Goal: Information Seeking & Learning: Learn about a topic

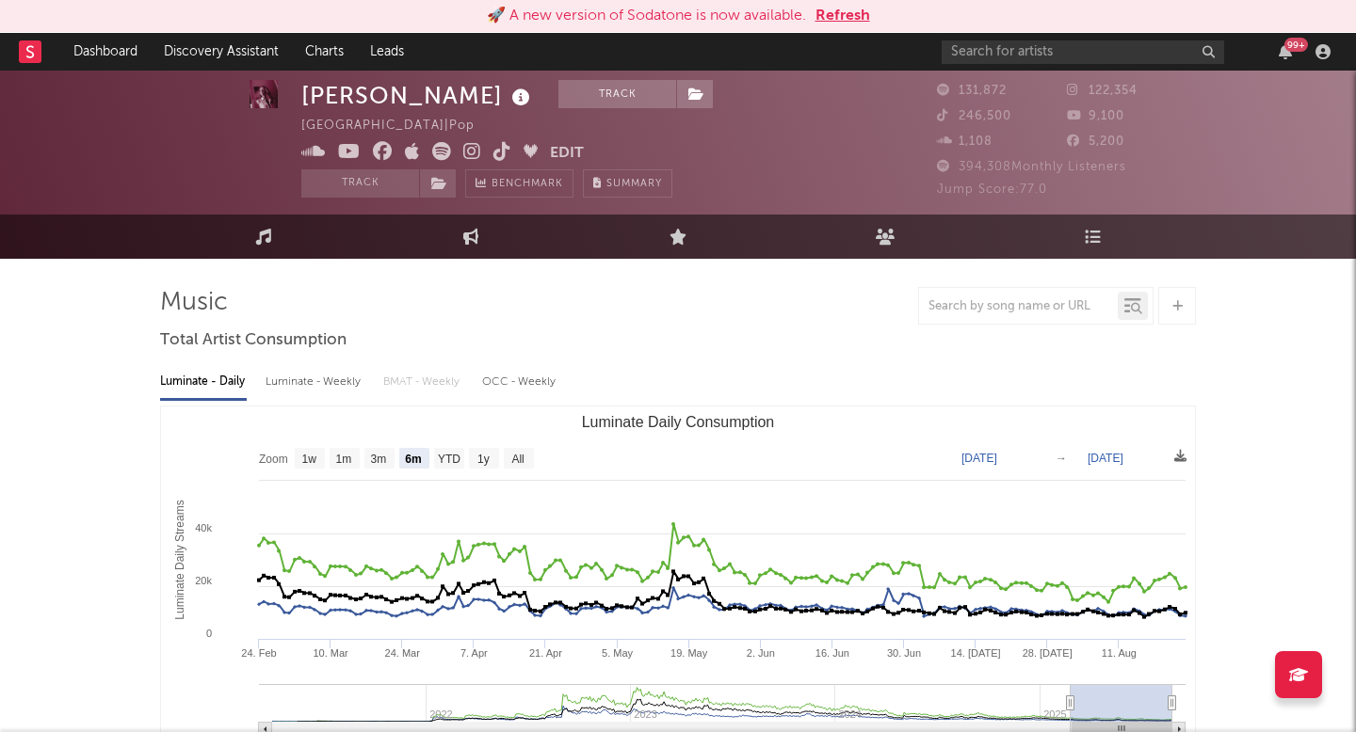
select select "6m"
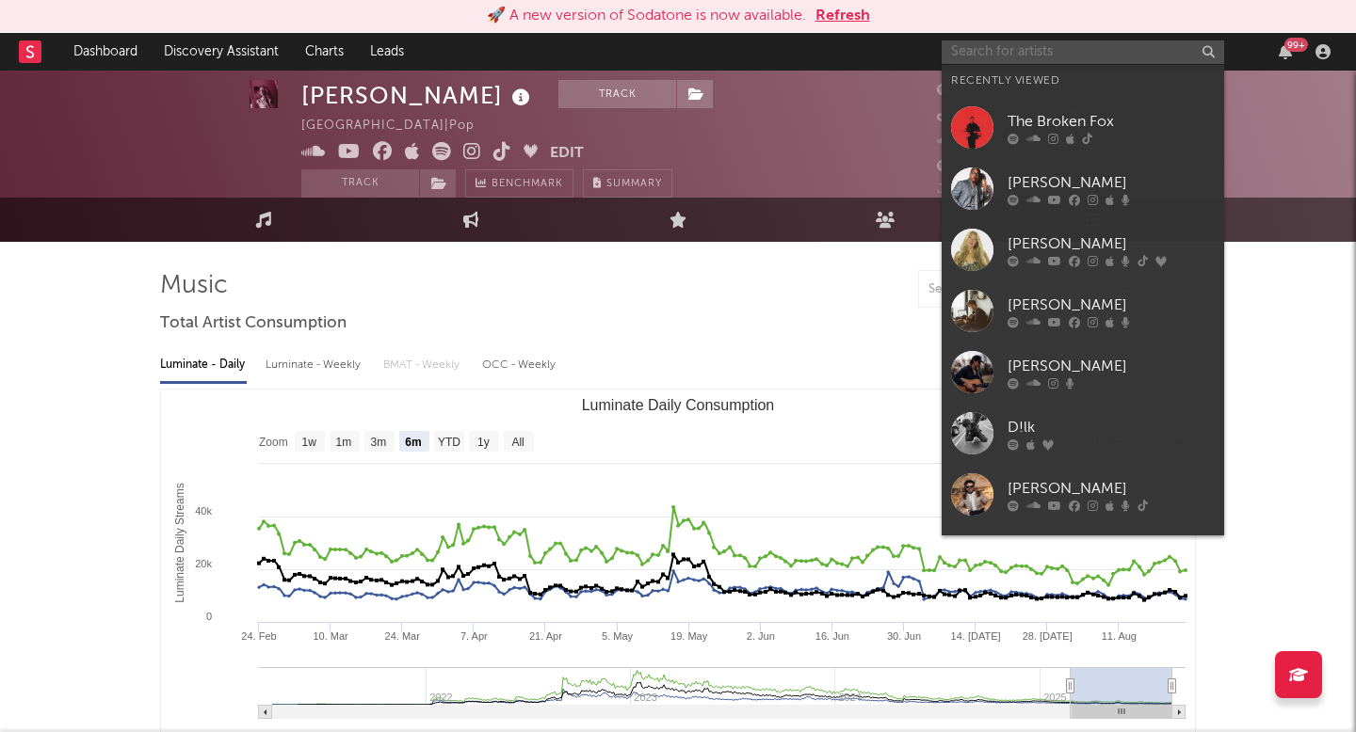
click at [1043, 43] on input "text" at bounding box center [1082, 52] width 282 height 24
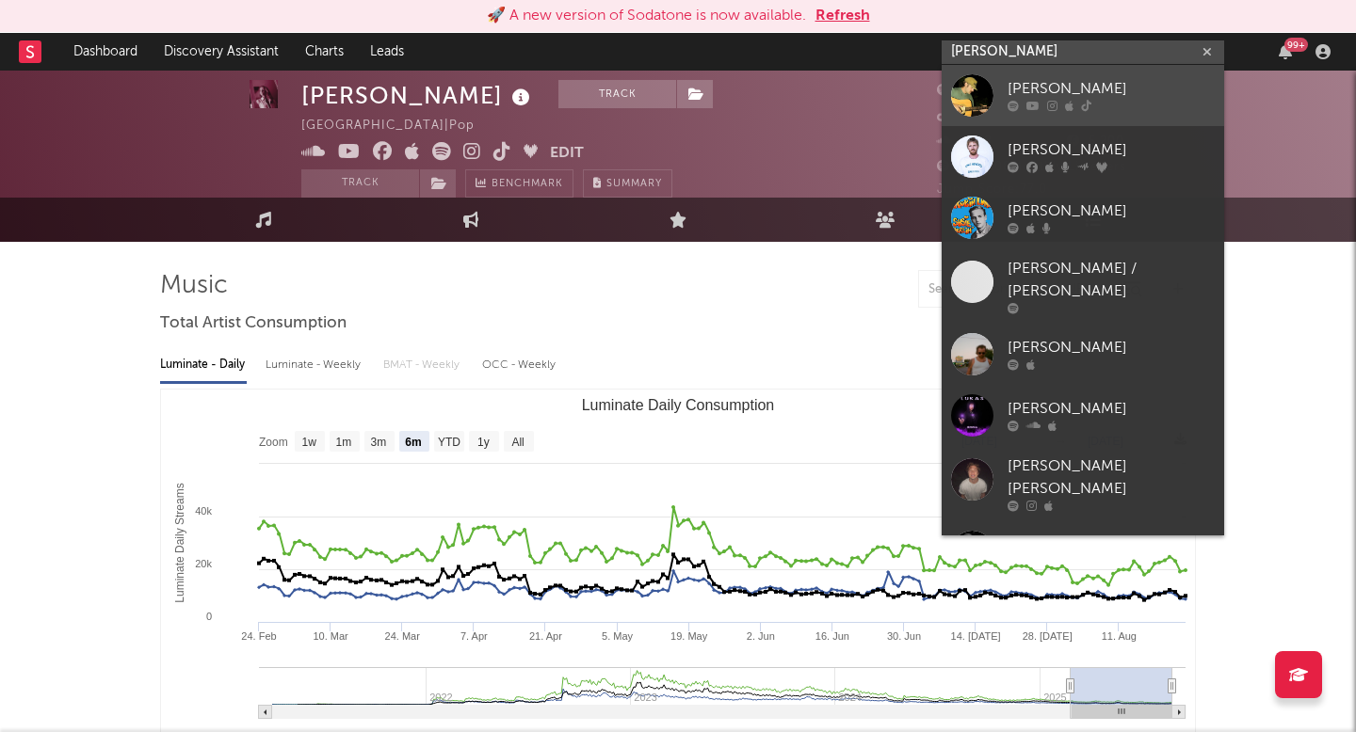
type input "[PERSON_NAME]"
click at [1090, 109] on div at bounding box center [1110, 106] width 207 height 11
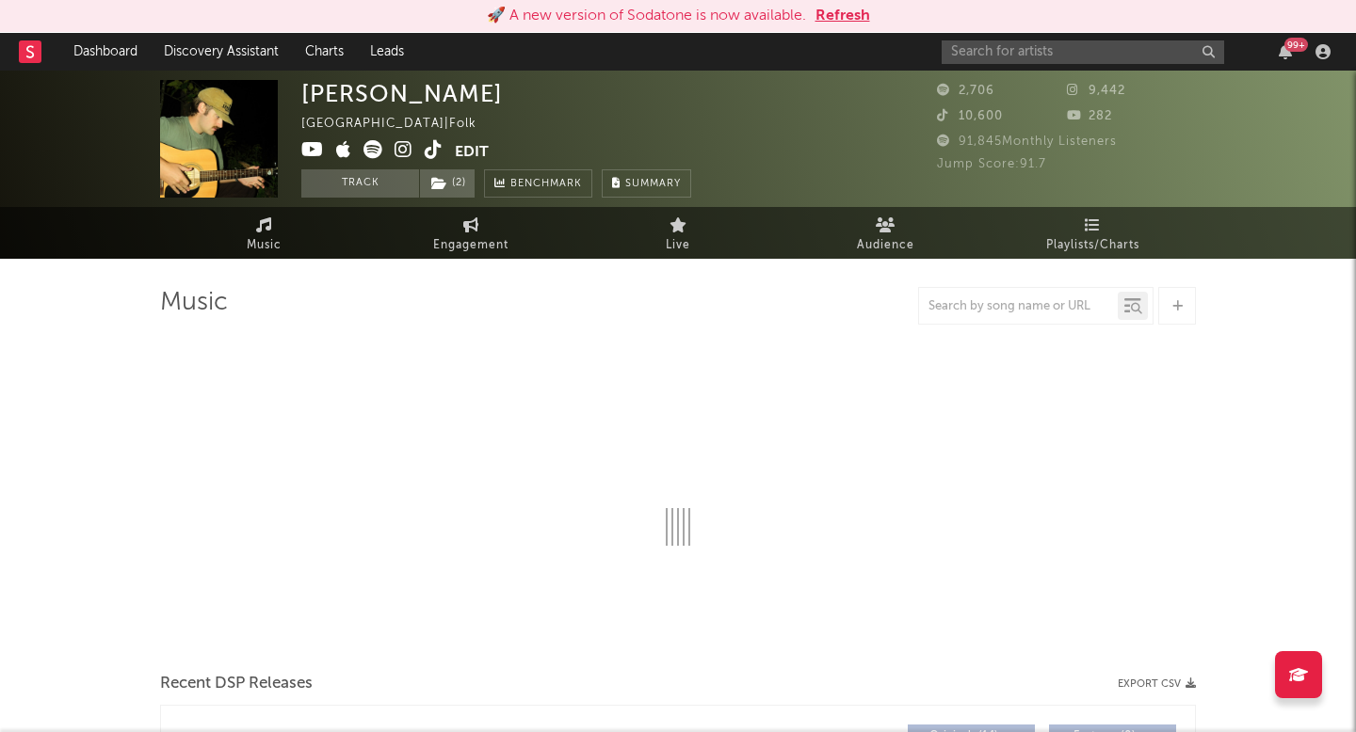
select select "6m"
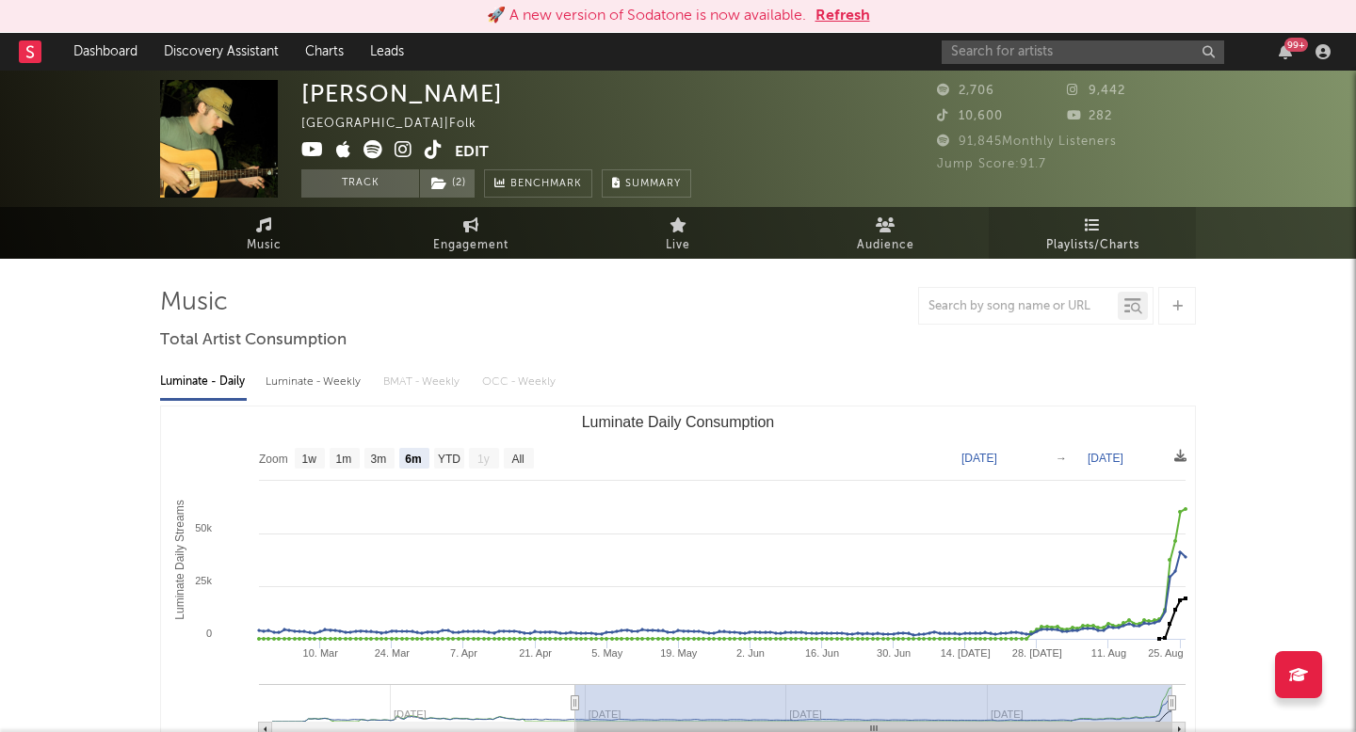
click at [1075, 224] on link "Playlists/Charts" at bounding box center [1091, 233] width 207 height 52
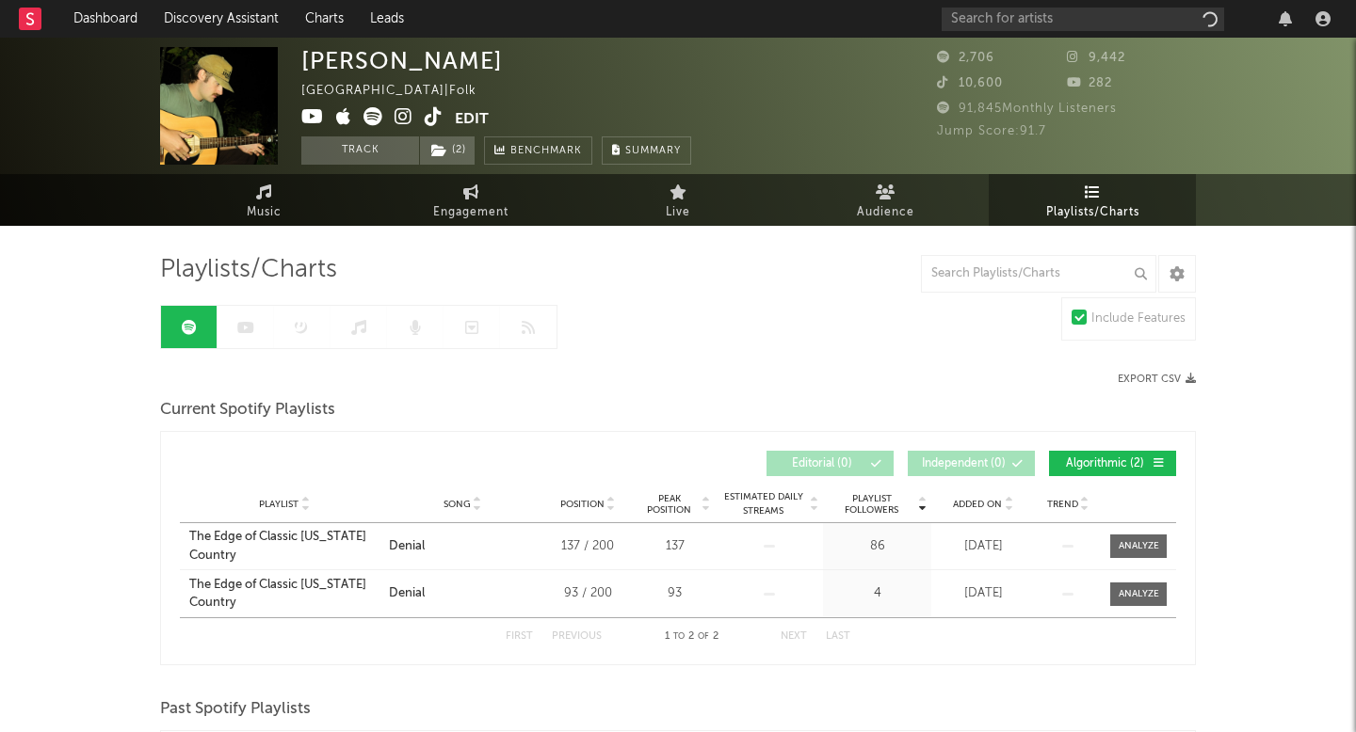
click at [301, 324] on div at bounding box center [358, 327] width 397 height 44
click at [287, 322] on link at bounding box center [302, 327] width 56 height 42
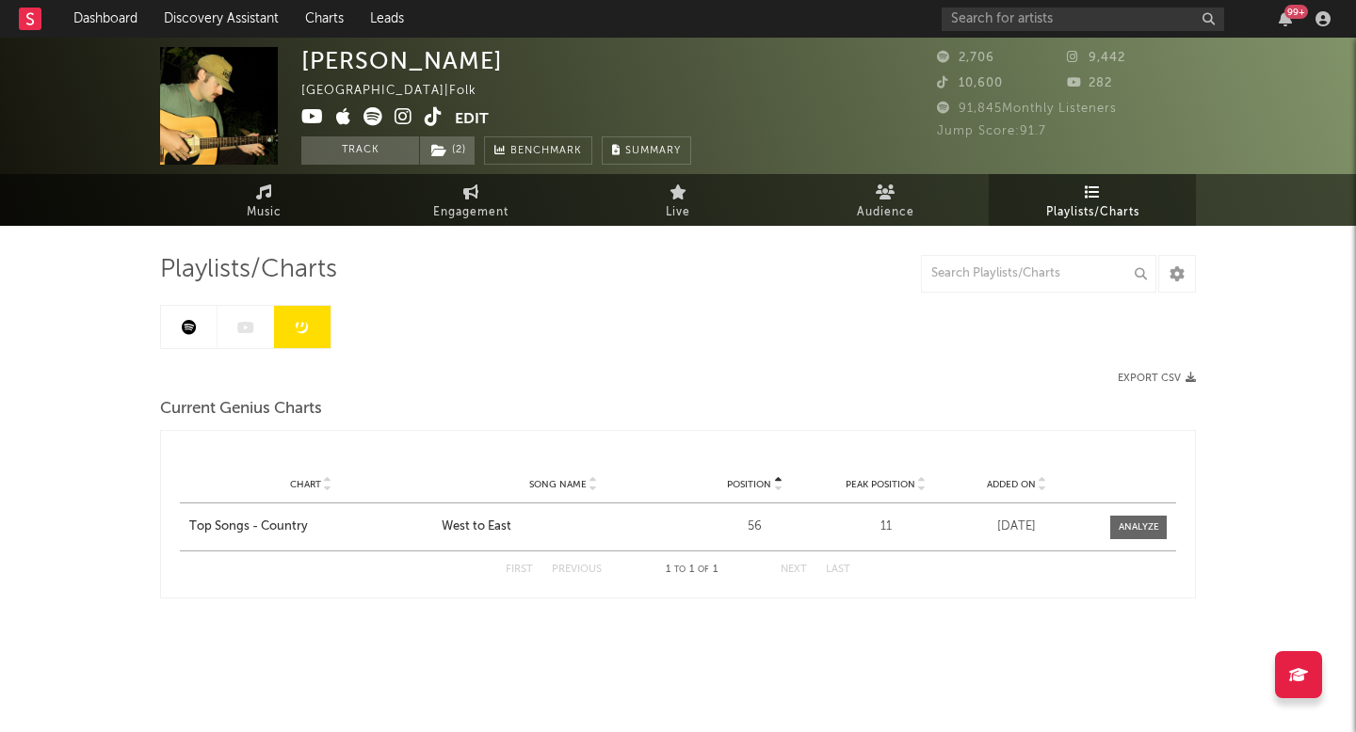
click at [428, 115] on icon at bounding box center [434, 116] width 18 height 19
click at [0, 38] on div "Dashboard Discovery Assistant Charts Leads 99 + Notifications Settings Mark all…" at bounding box center [678, 375] width 1356 height 674
click at [1130, 30] on input "text" at bounding box center [1082, 20] width 282 height 24
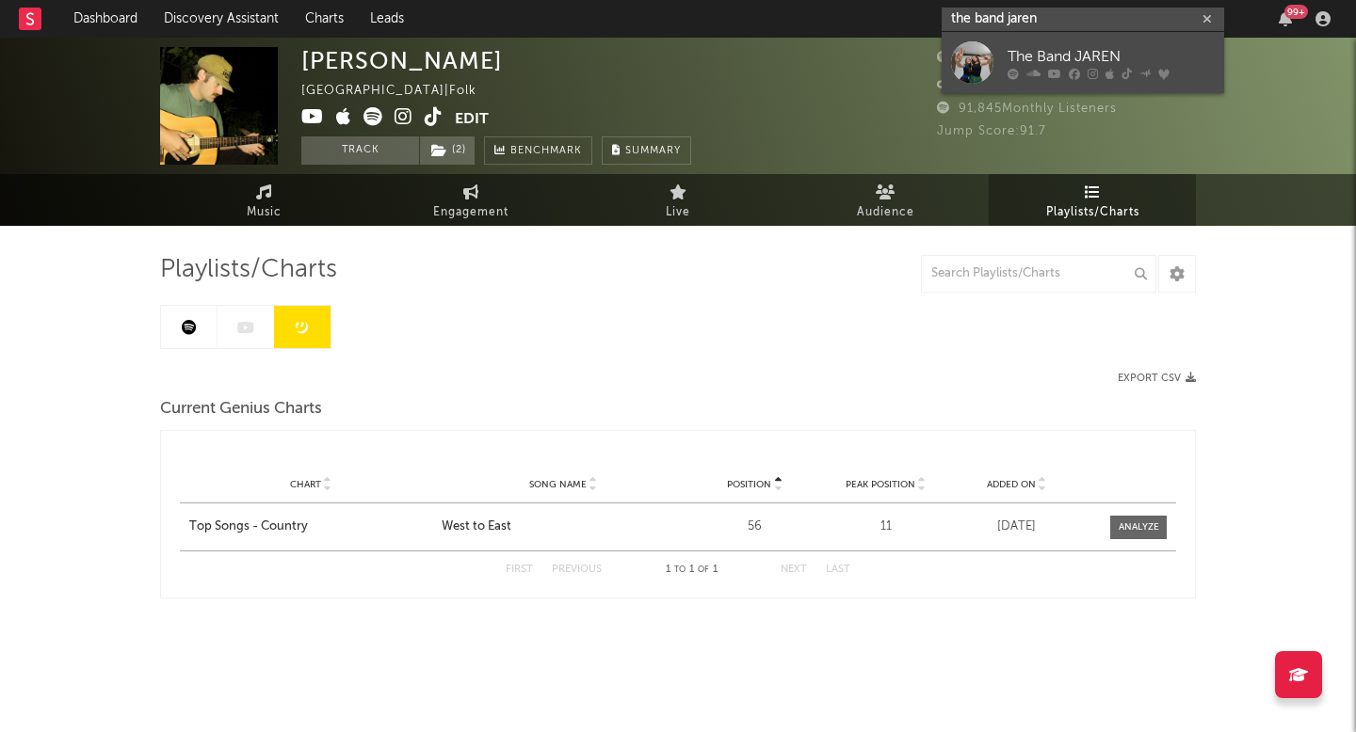
type input "the band jaren"
click at [1117, 65] on div "The Band JAREN" at bounding box center [1110, 56] width 207 height 23
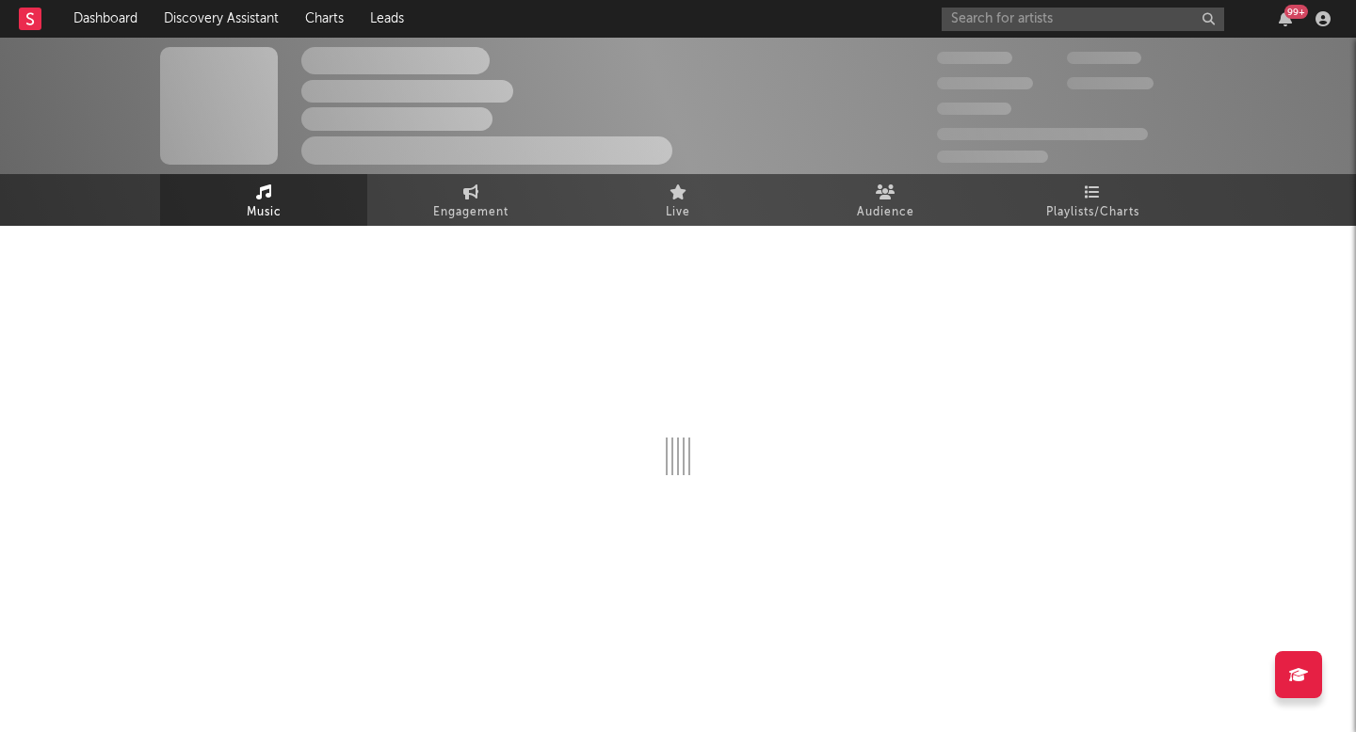
select select "6m"
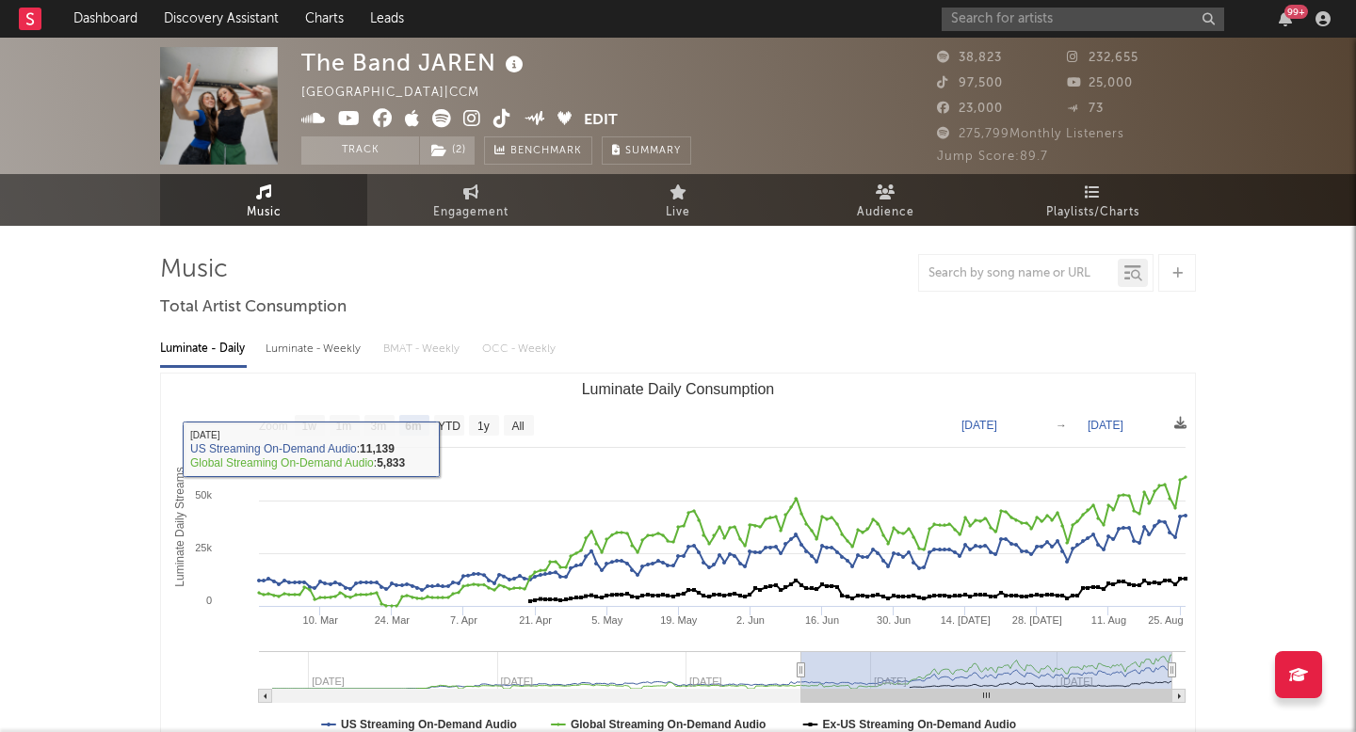
click at [313, 341] on div "Luminate - Weekly" at bounding box center [314, 349] width 99 height 32
select select "6m"
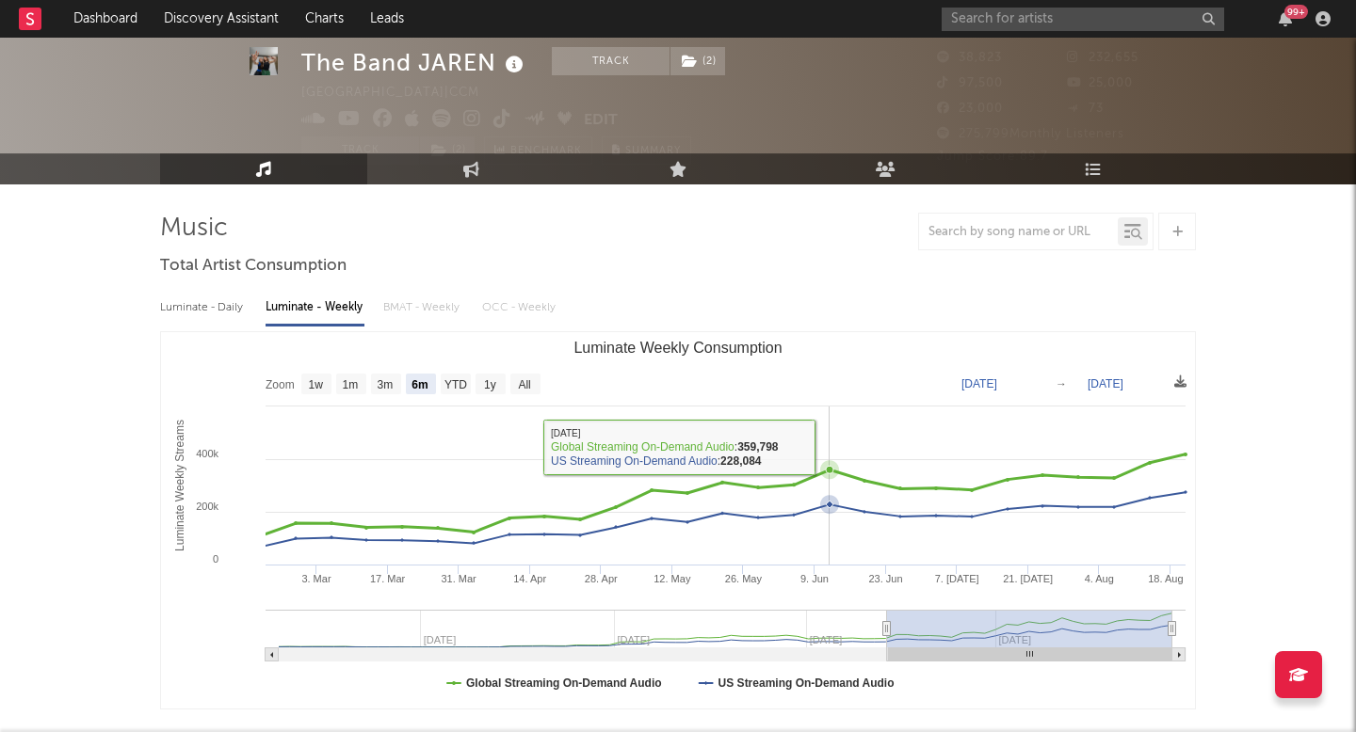
scroll to position [50, 0]
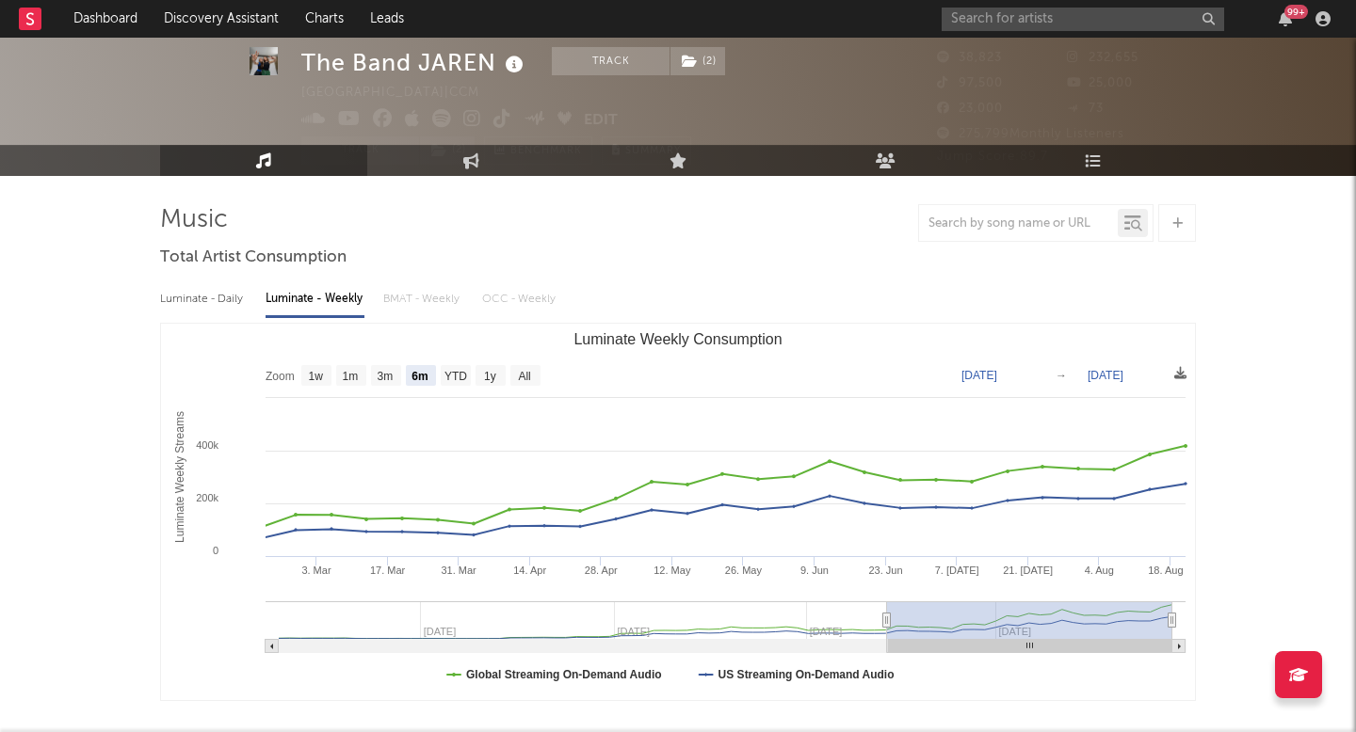
click at [235, 305] on div "Luminate - Daily" at bounding box center [203, 299] width 87 height 32
select select "6m"
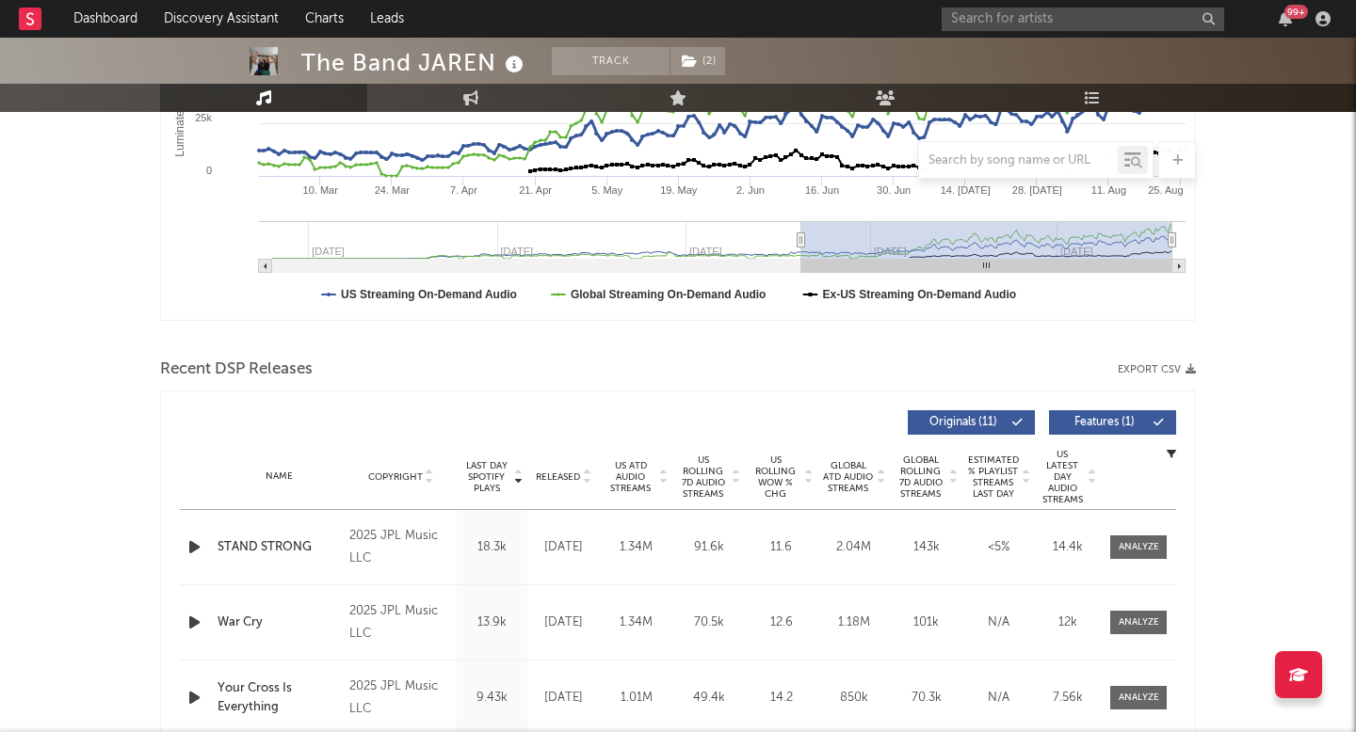
scroll to position [595, 0]
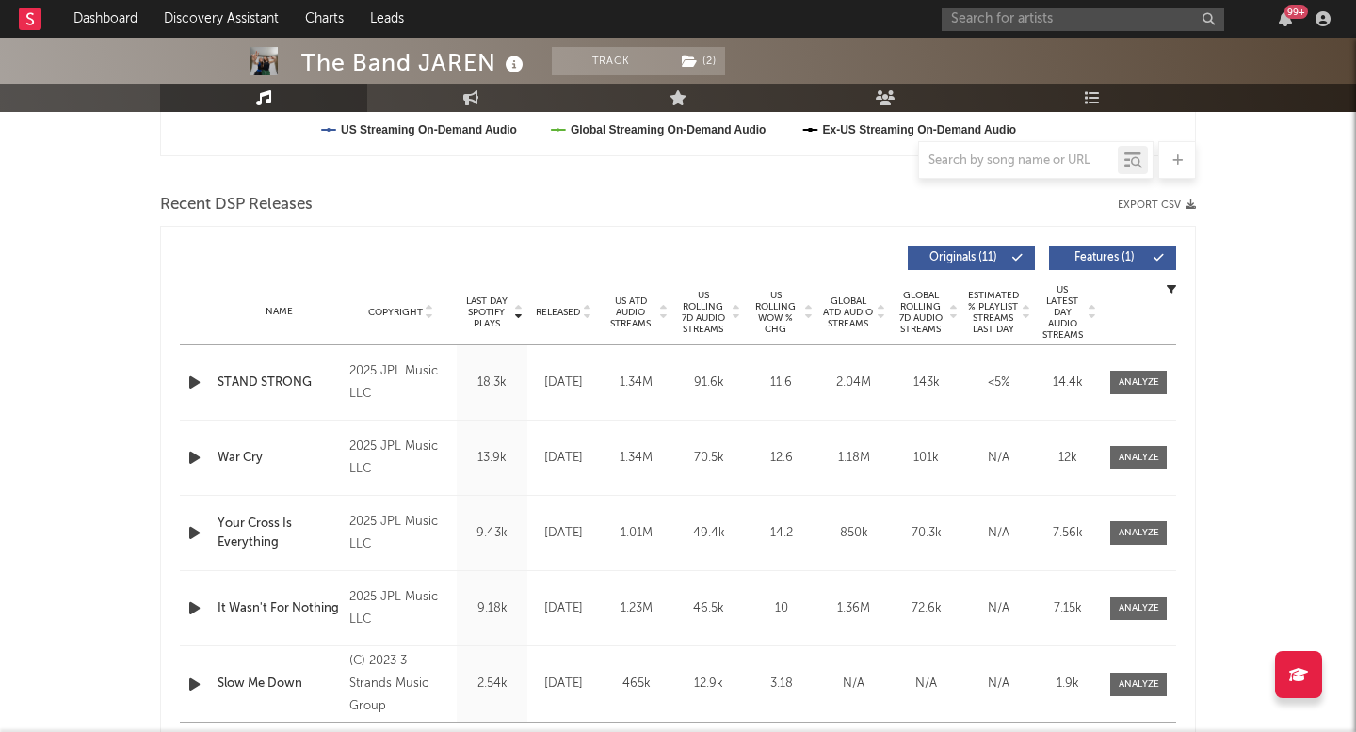
click at [695, 304] on span "US Rolling 7D Audio Streams" at bounding box center [703, 312] width 52 height 45
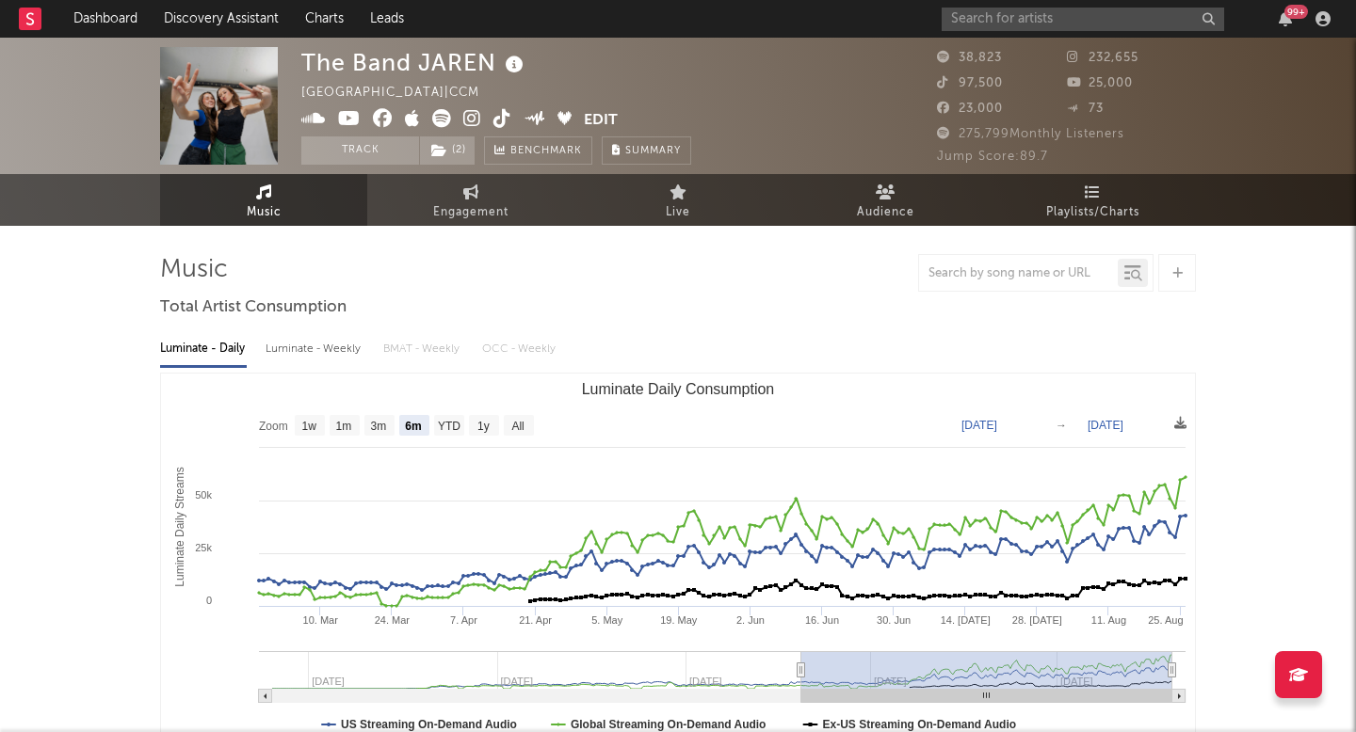
scroll to position [6, 0]
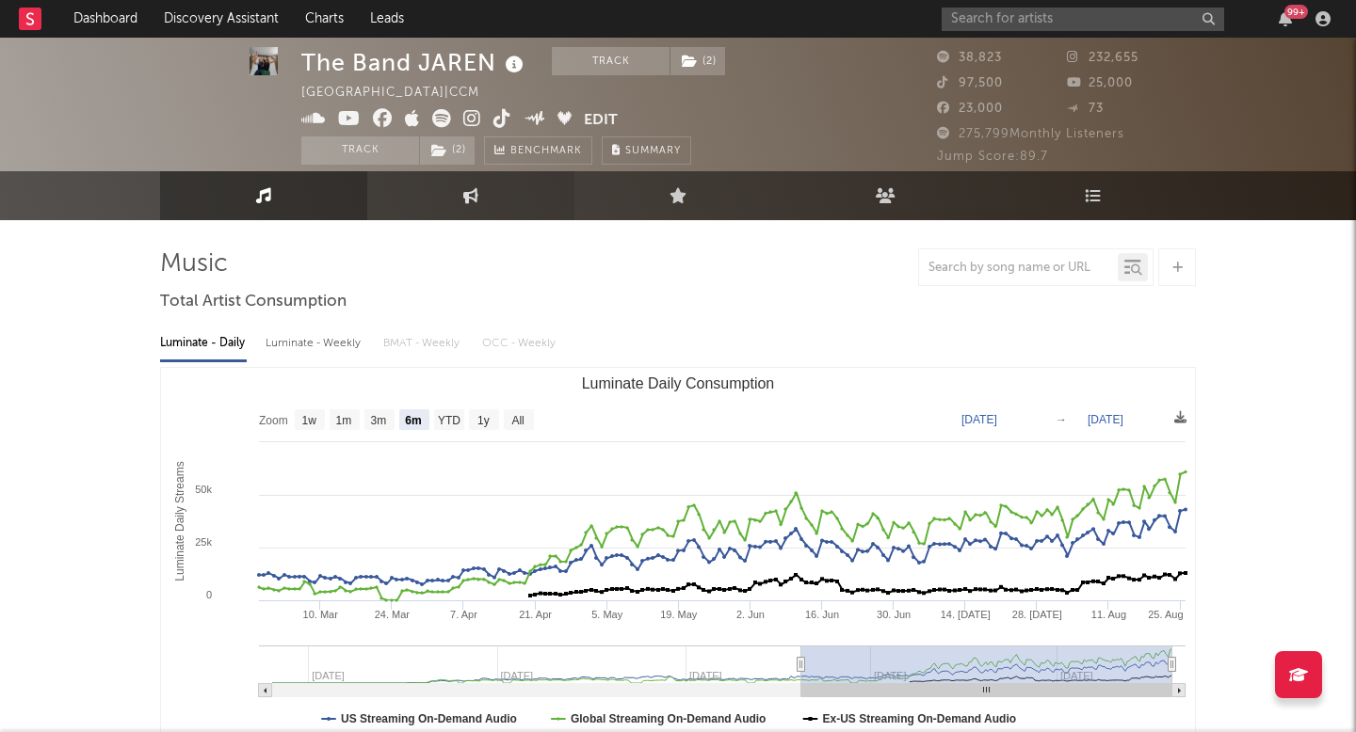
click at [478, 217] on link "Engagement" at bounding box center [470, 195] width 207 height 49
select select "1w"
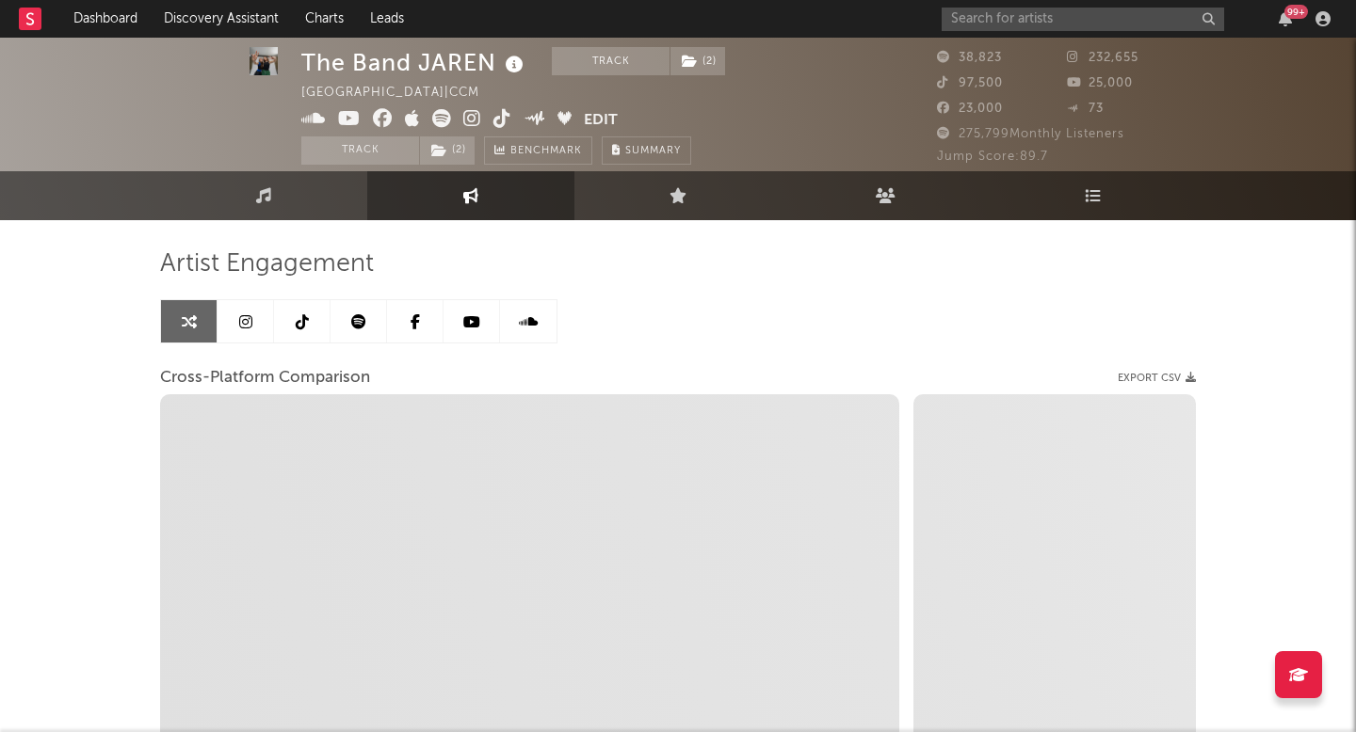
click at [363, 321] on icon at bounding box center [358, 321] width 15 height 15
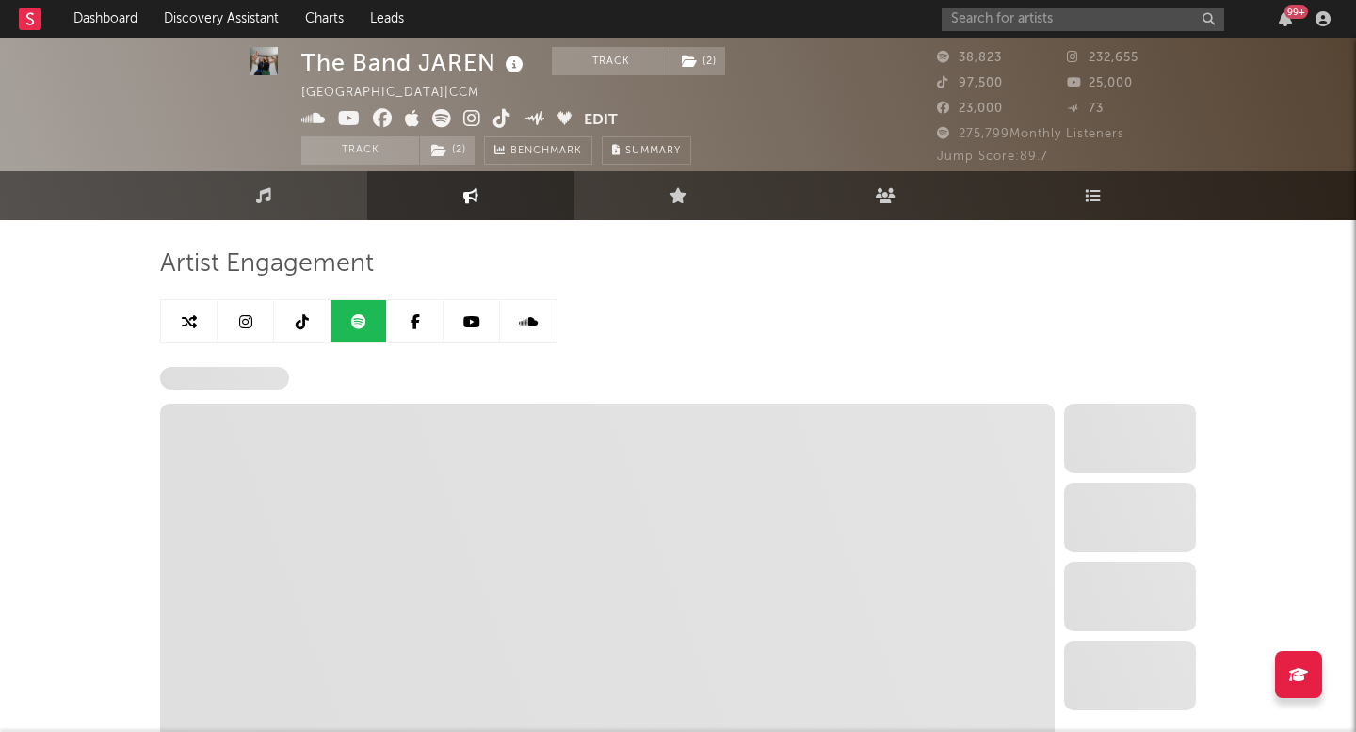
select select "6m"
select select "1w"
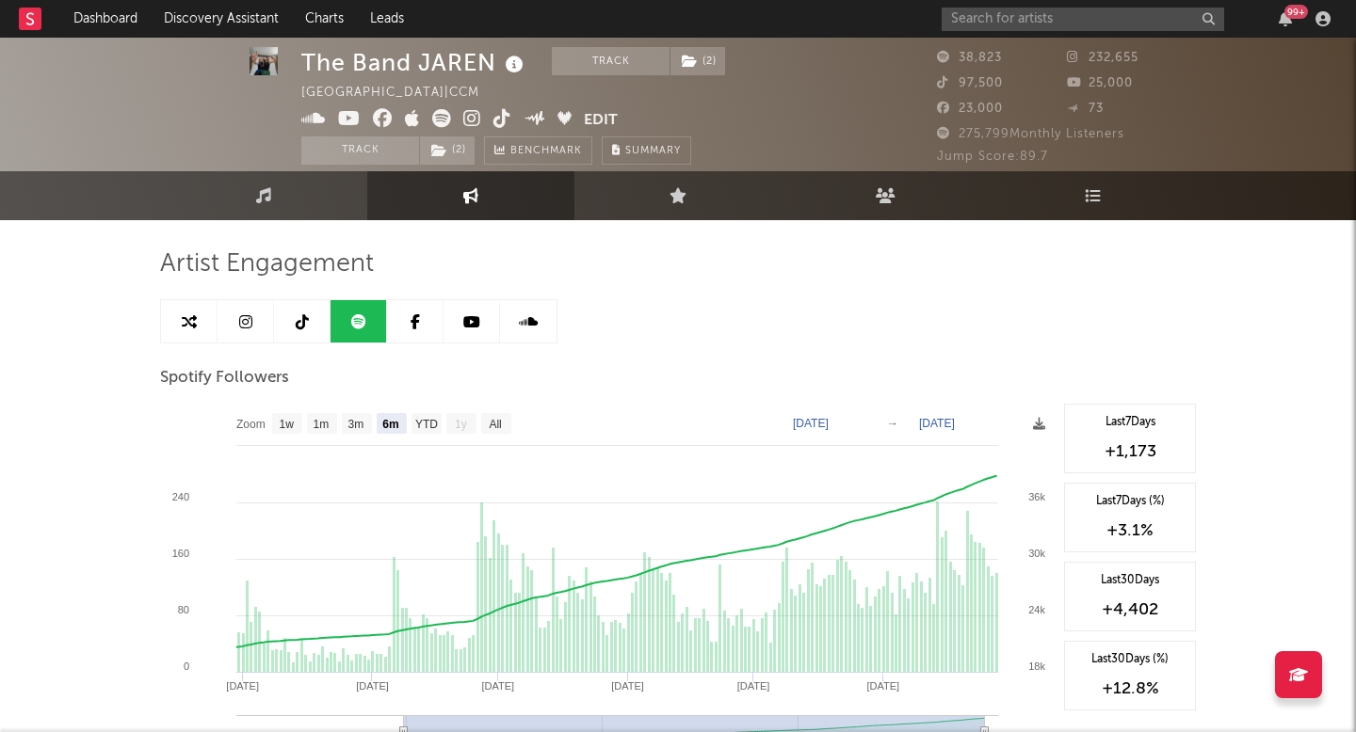
click at [201, 313] on link at bounding box center [189, 321] width 56 height 42
select select "1w"
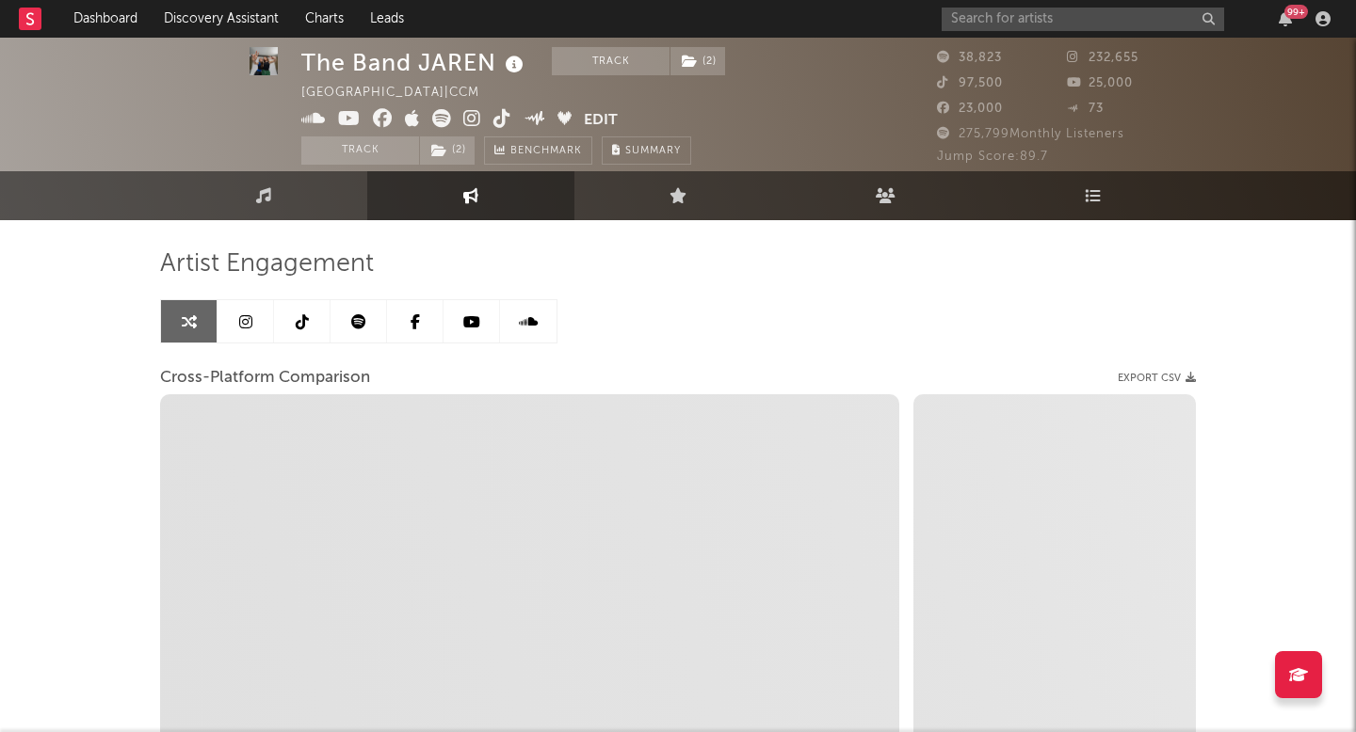
select select "1m"
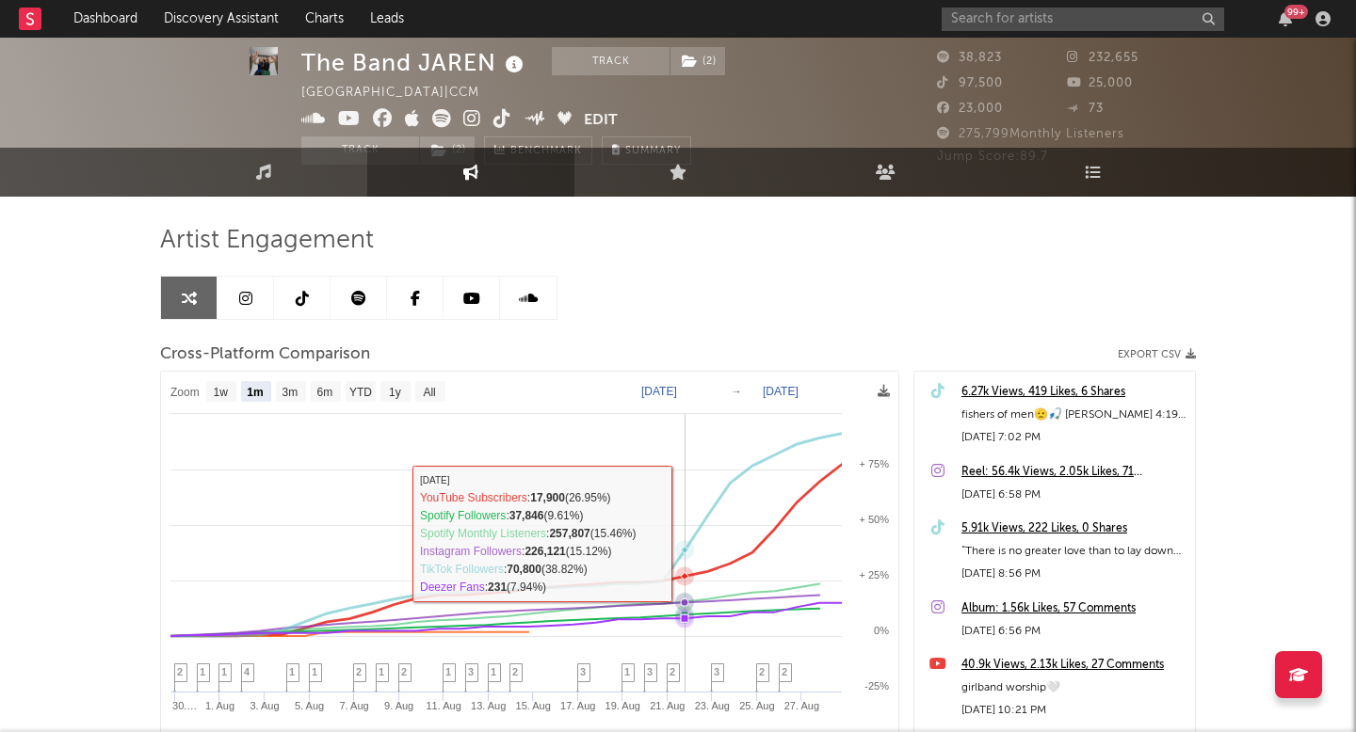
scroll to position [34, 0]
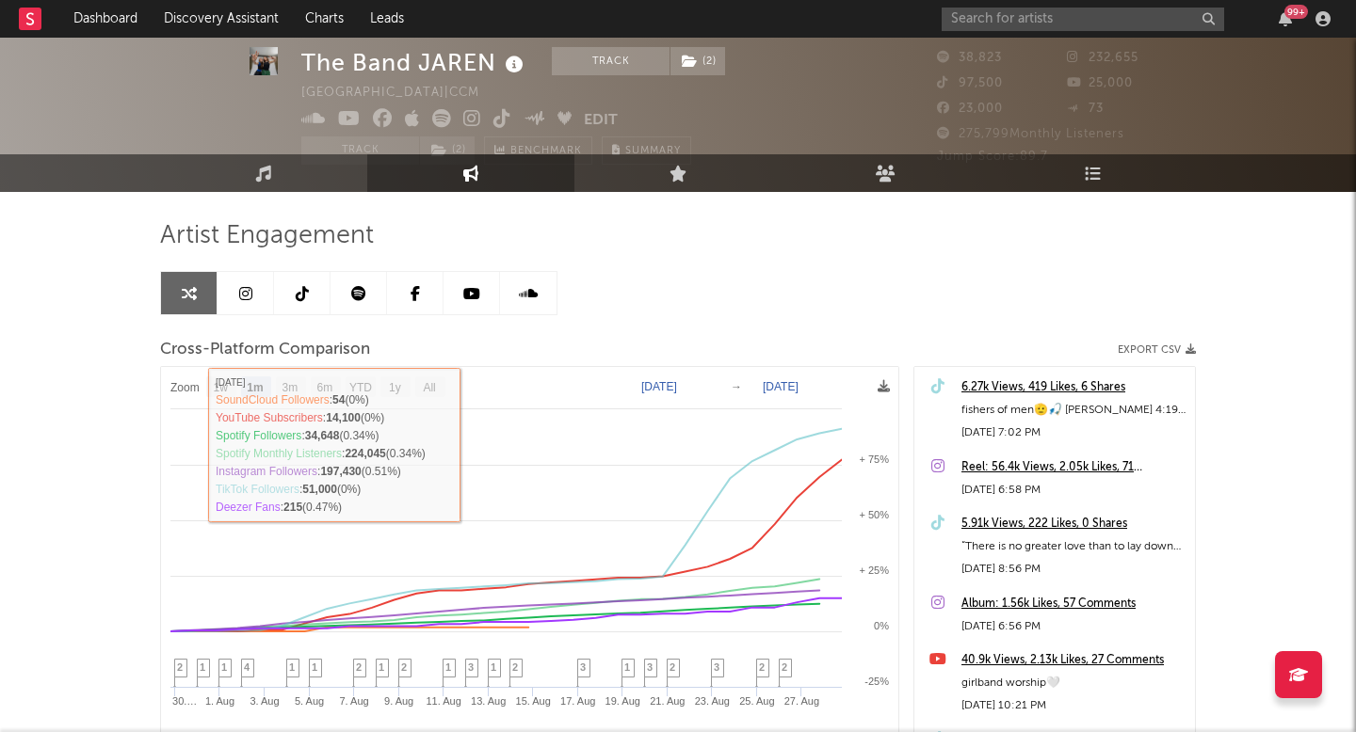
click at [315, 297] on link at bounding box center [302, 293] width 56 height 42
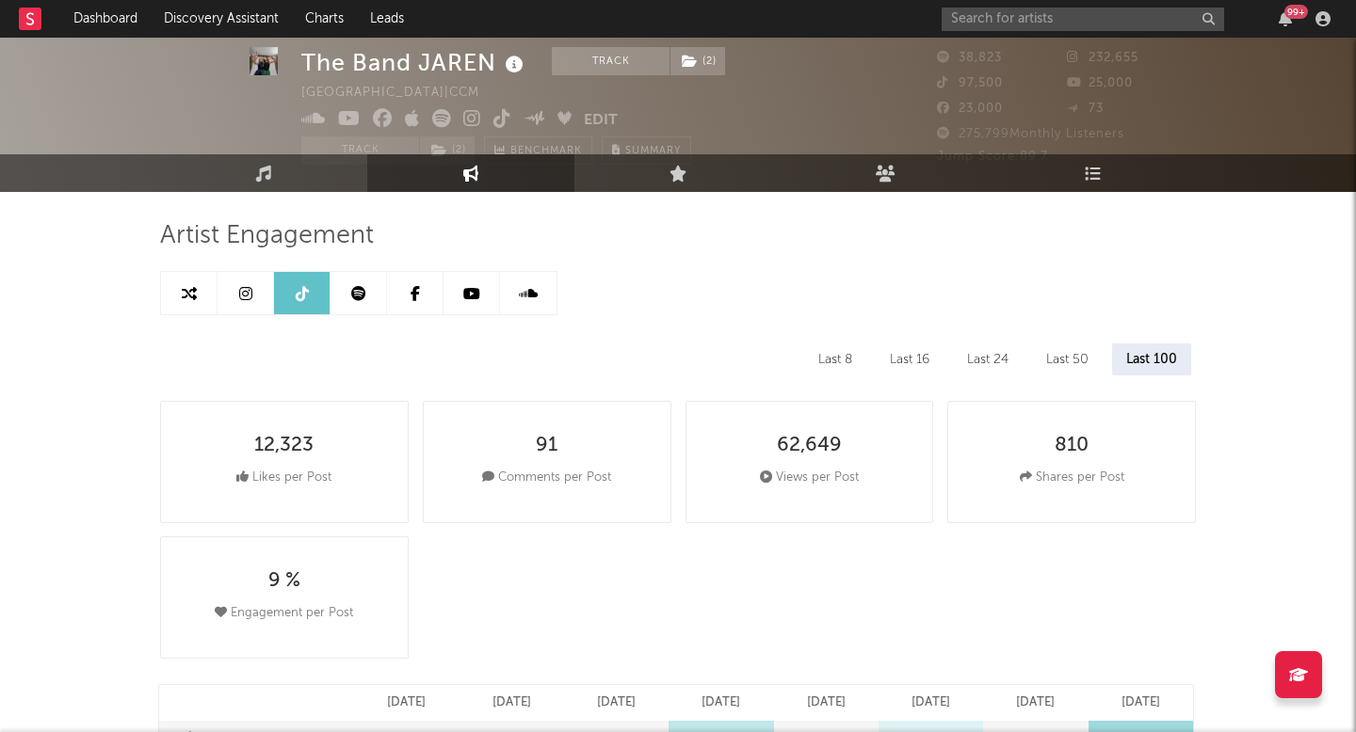
select select "6m"
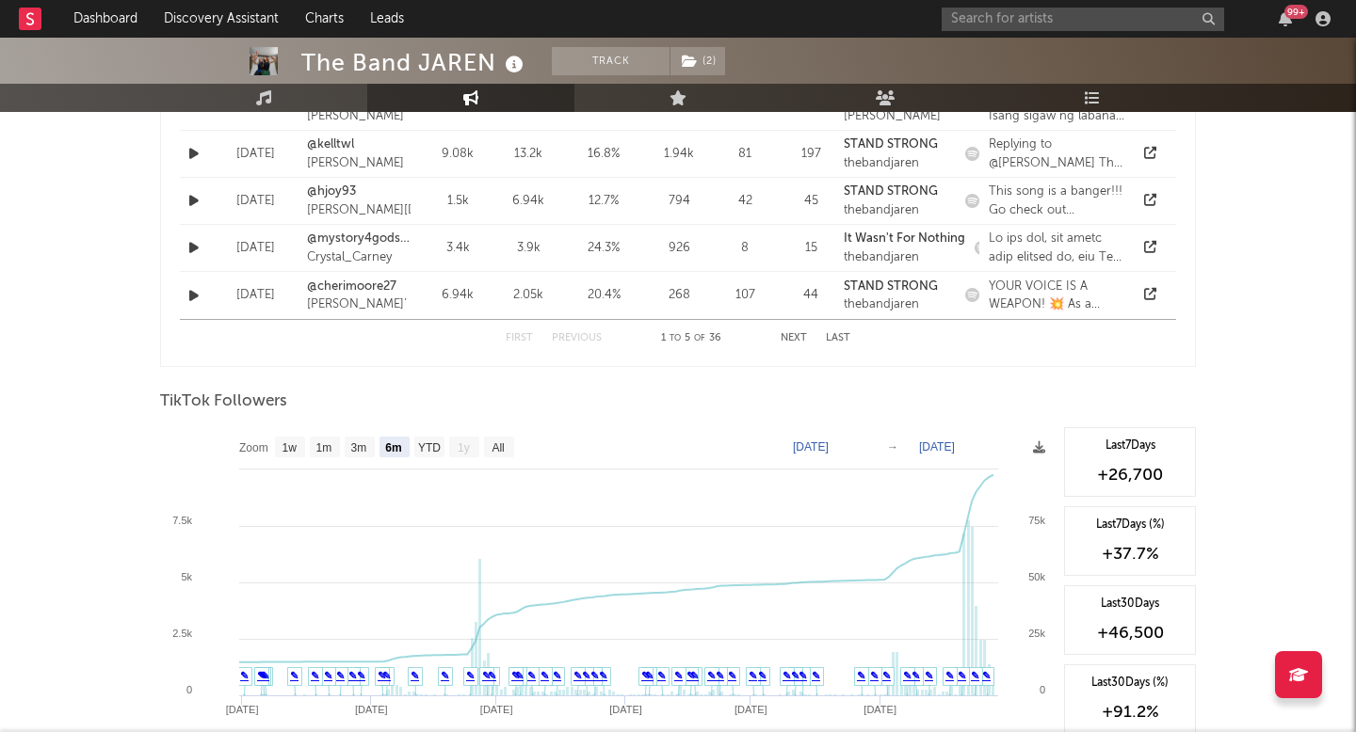
scroll to position [1554, 0]
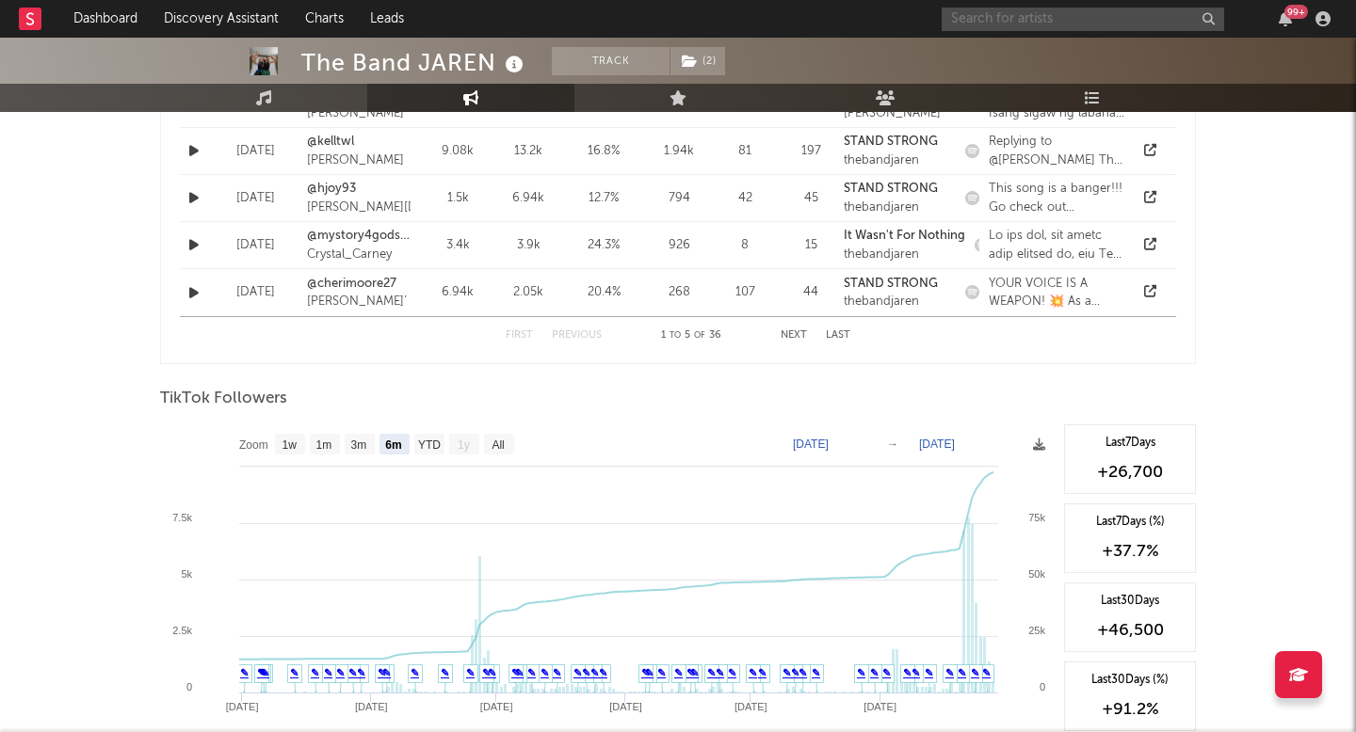
click at [1057, 19] on input "text" at bounding box center [1082, 20] width 282 height 24
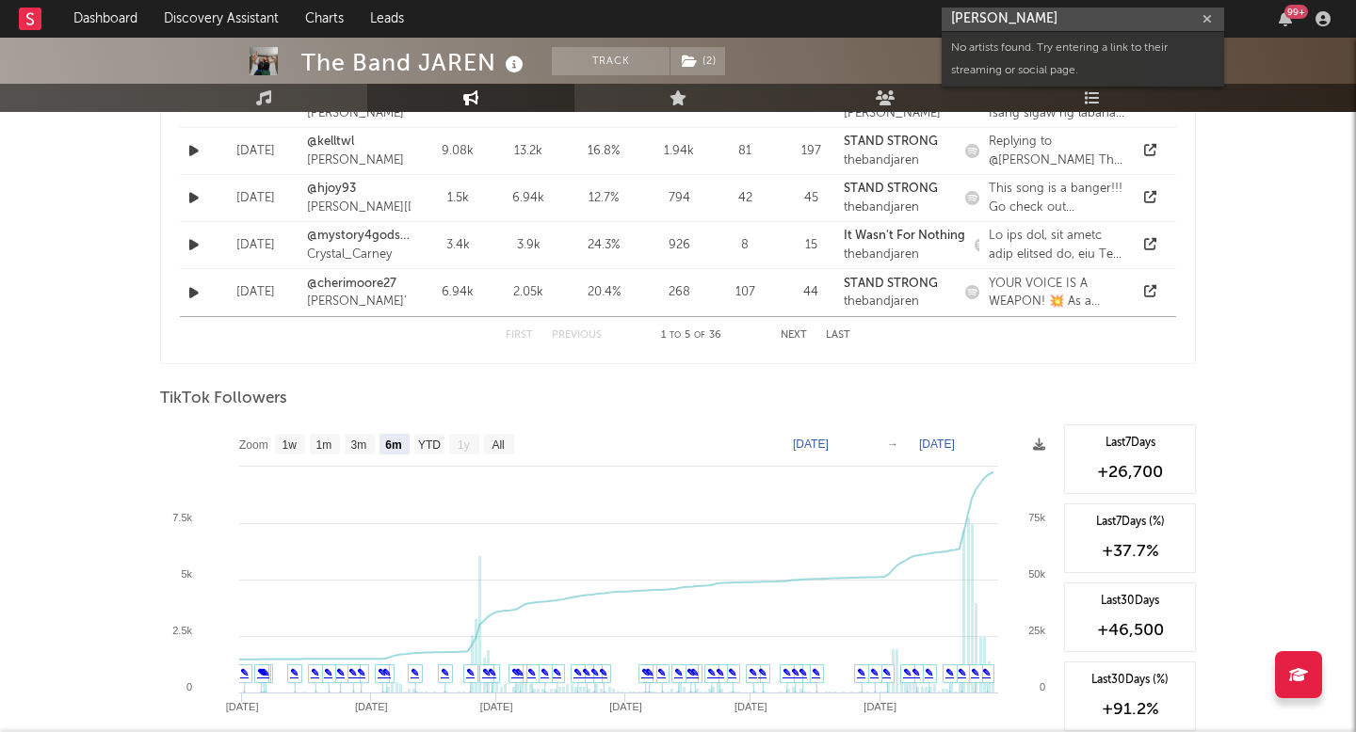
drag, startPoint x: 969, startPoint y: 13, endPoint x: 662, endPoint y: 13, distance: 306.9
click at [662, 13] on nav "Dashboard Discovery Assistant Charts Leads daryl rab 99 +" at bounding box center [678, 19] width 1356 height 38
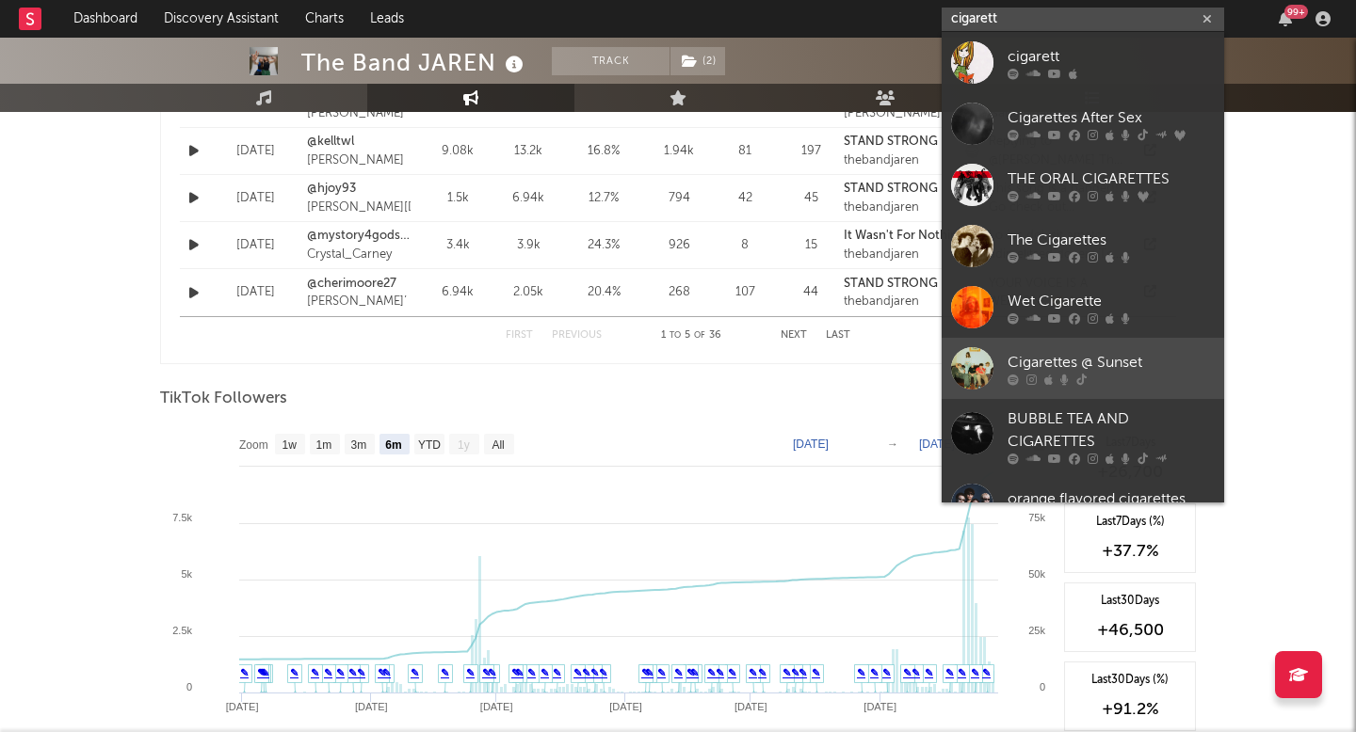
type input "cigarett"
click at [1083, 352] on div "Cigarettes @ Sunset" at bounding box center [1110, 362] width 207 height 23
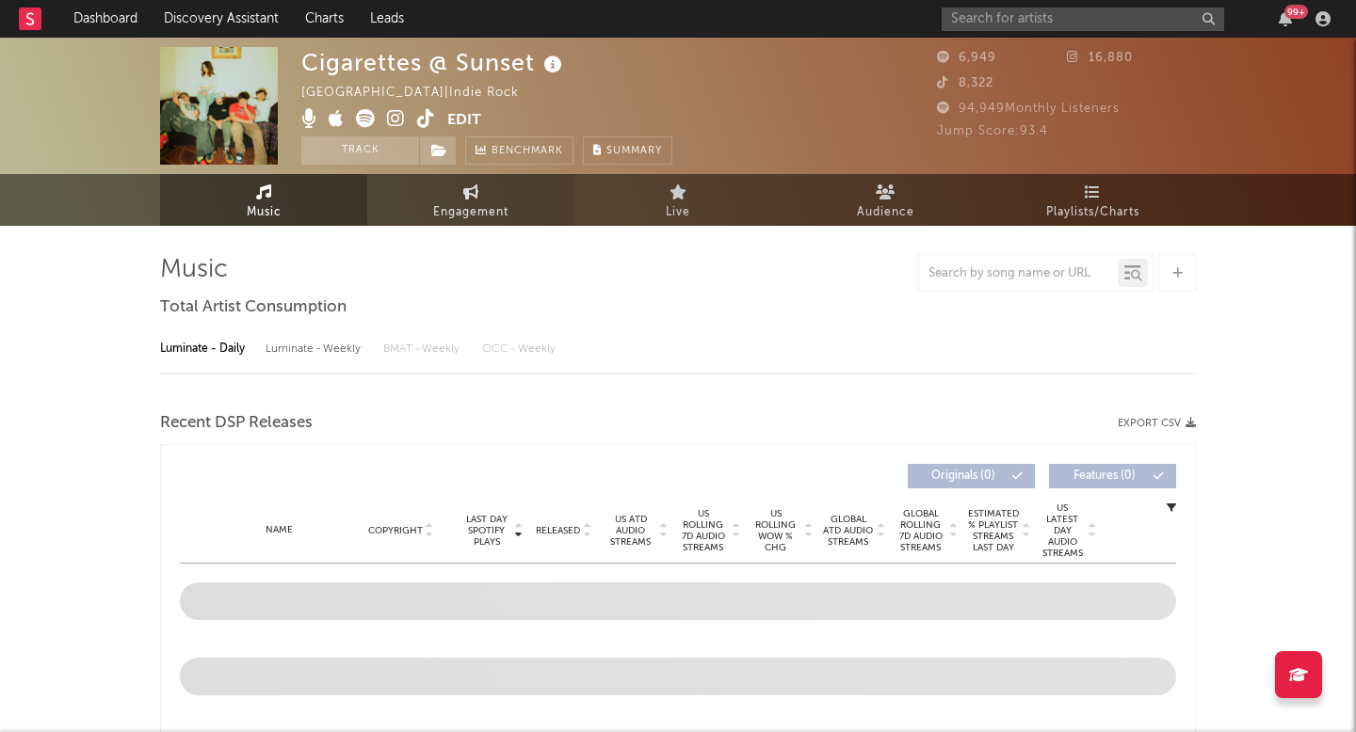
select select "1w"
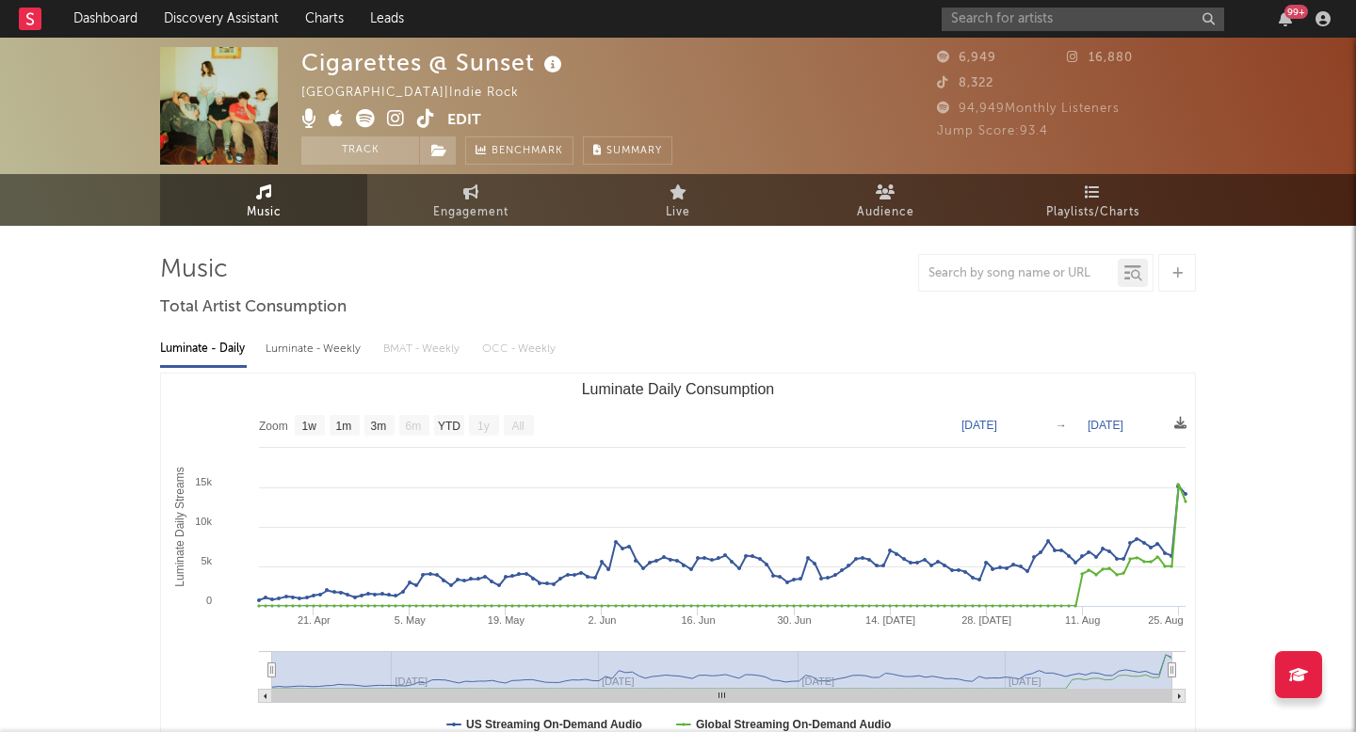
click at [427, 119] on icon at bounding box center [426, 118] width 18 height 19
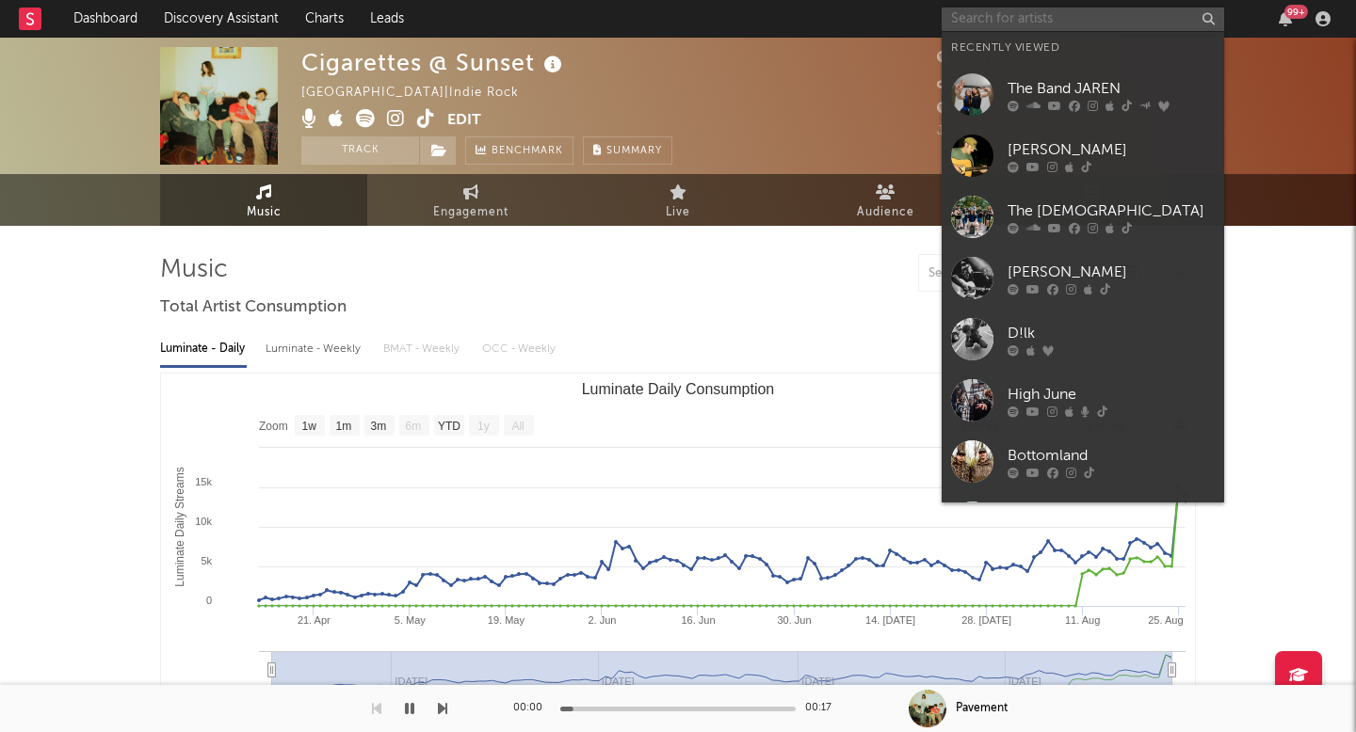
click at [994, 25] on input "text" at bounding box center [1082, 20] width 282 height 24
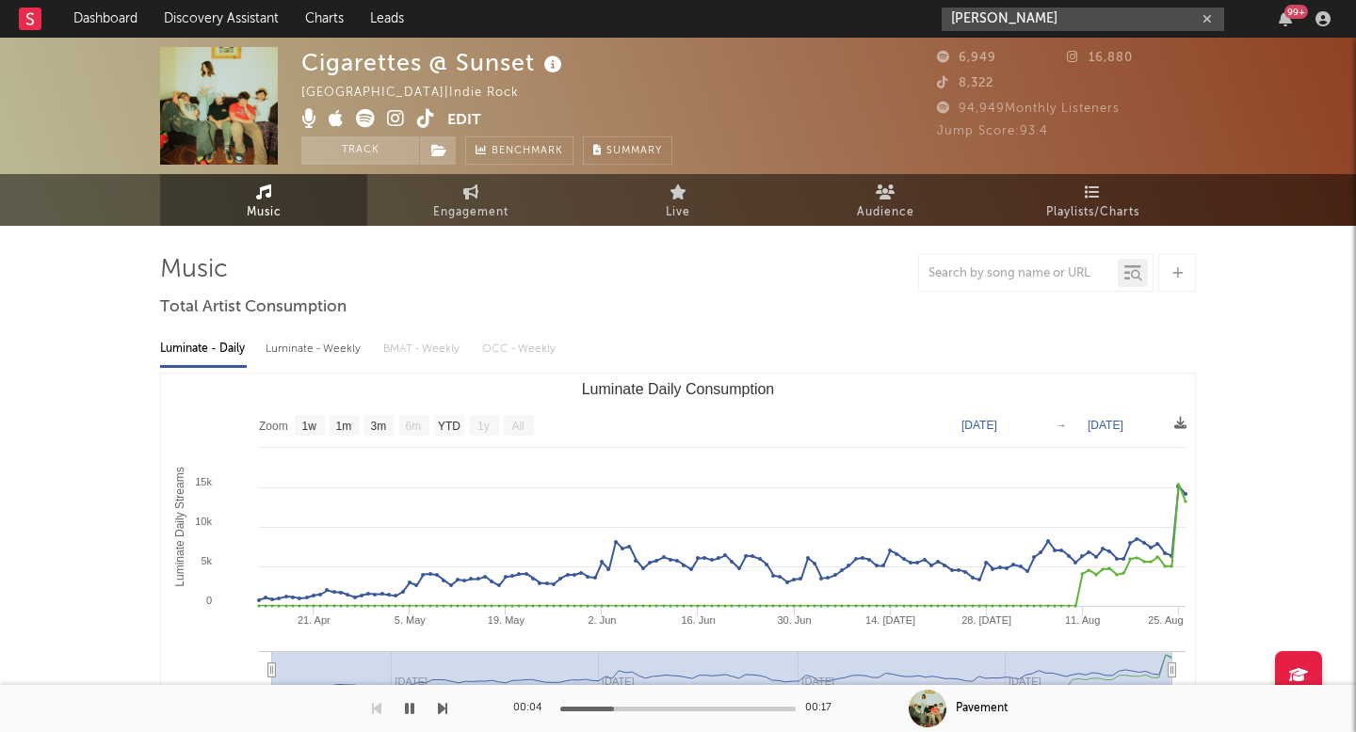
type input "marc ri"
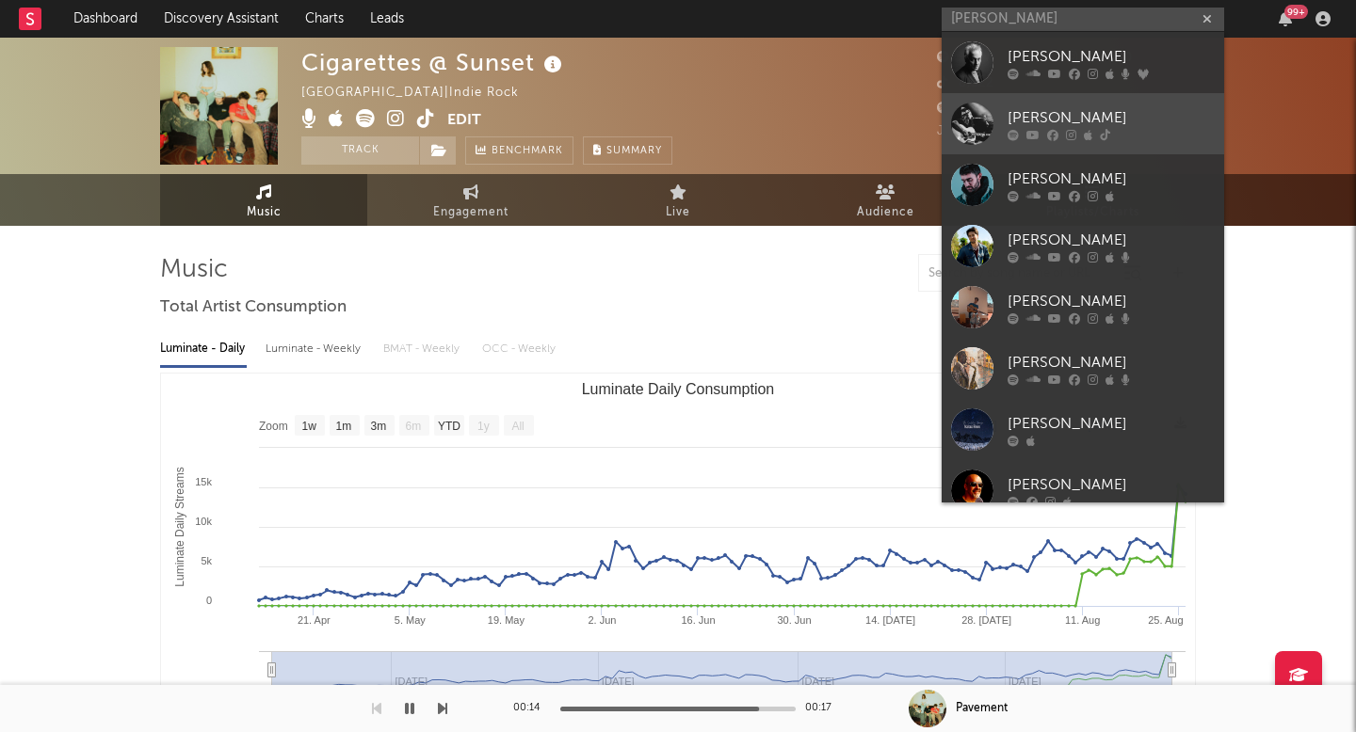
click at [1063, 134] on div at bounding box center [1110, 134] width 207 height 11
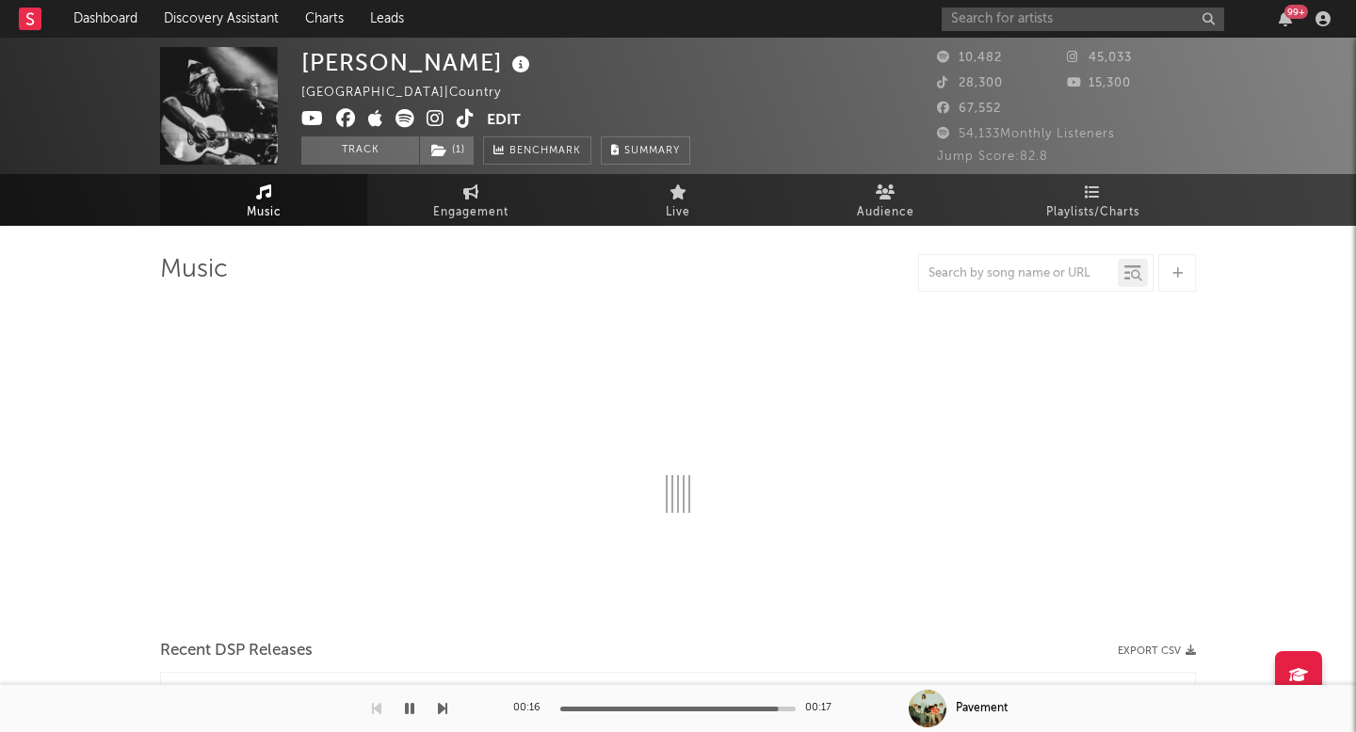
select select "6m"
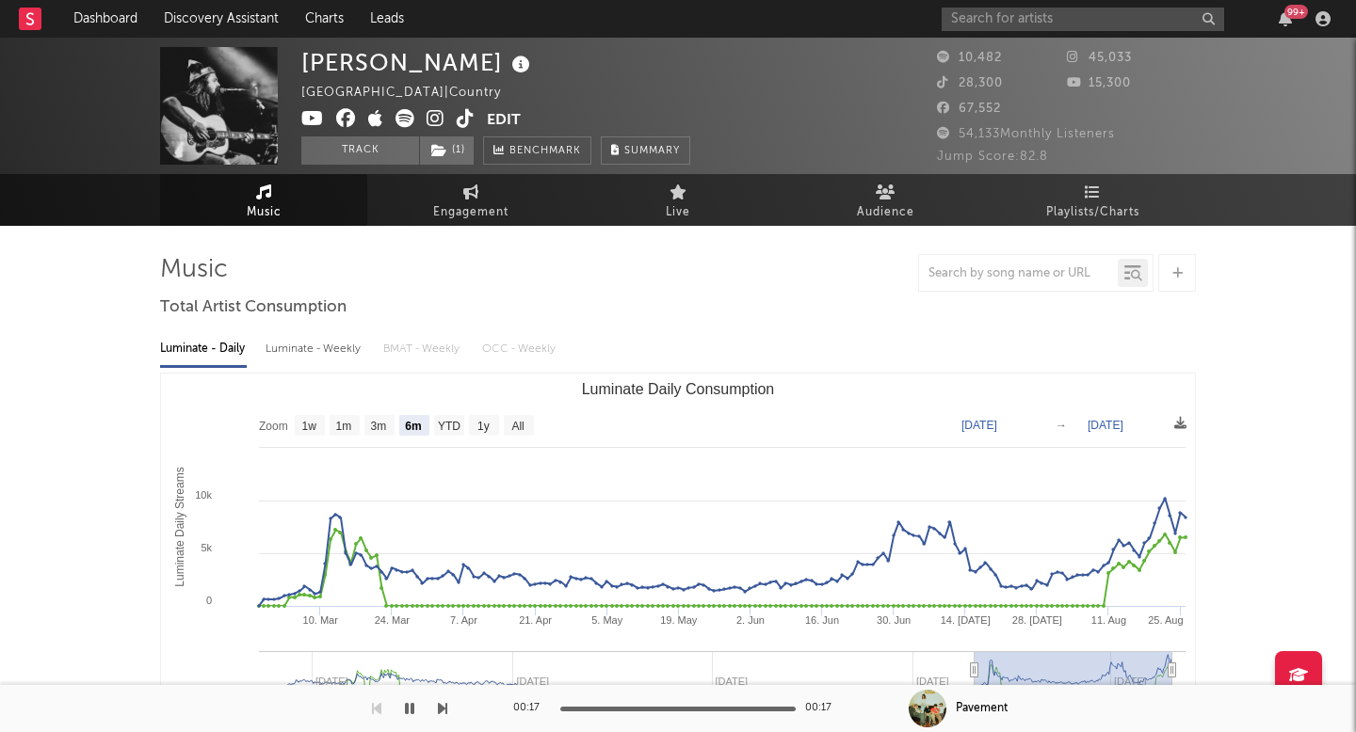
click at [471, 122] on icon at bounding box center [466, 118] width 18 height 19
click at [1003, 16] on input "text" at bounding box center [1082, 20] width 282 height 24
type input "rut spence"
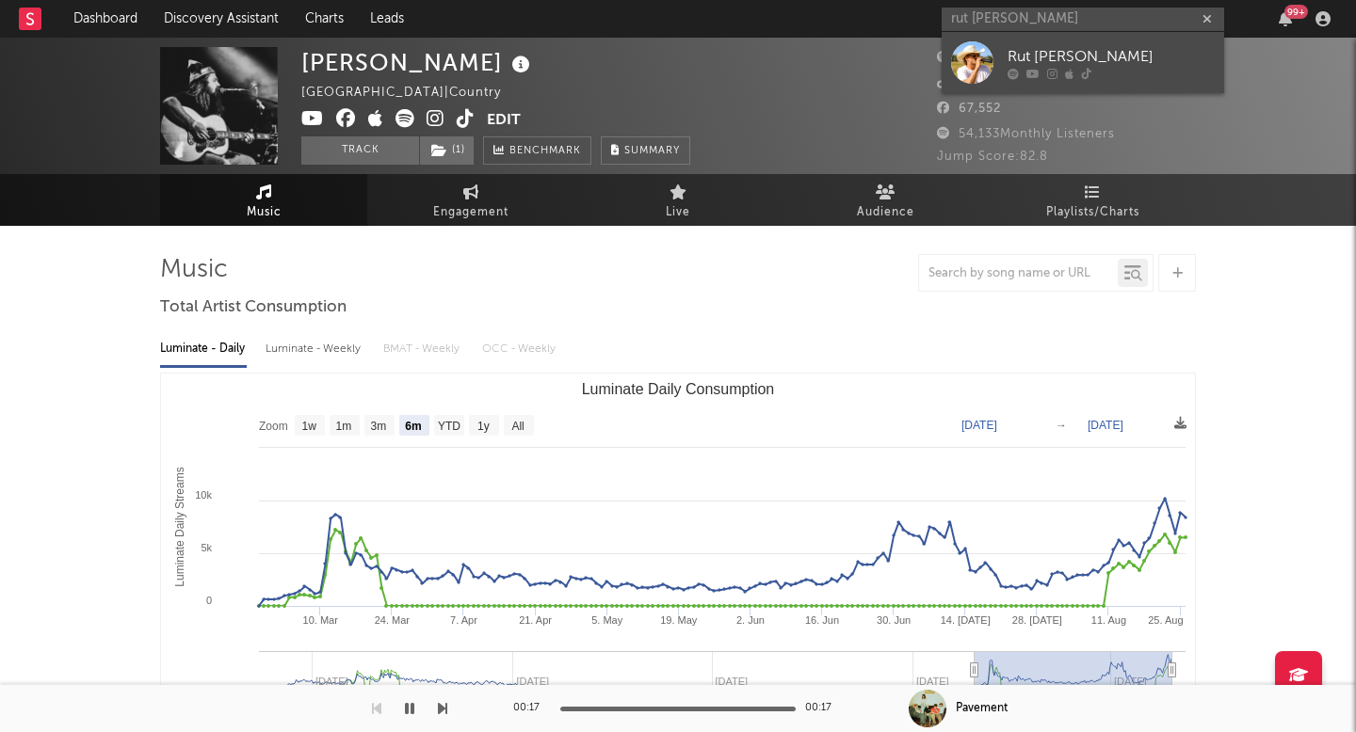
click at [1122, 67] on link "Rut Spence" at bounding box center [1082, 62] width 282 height 61
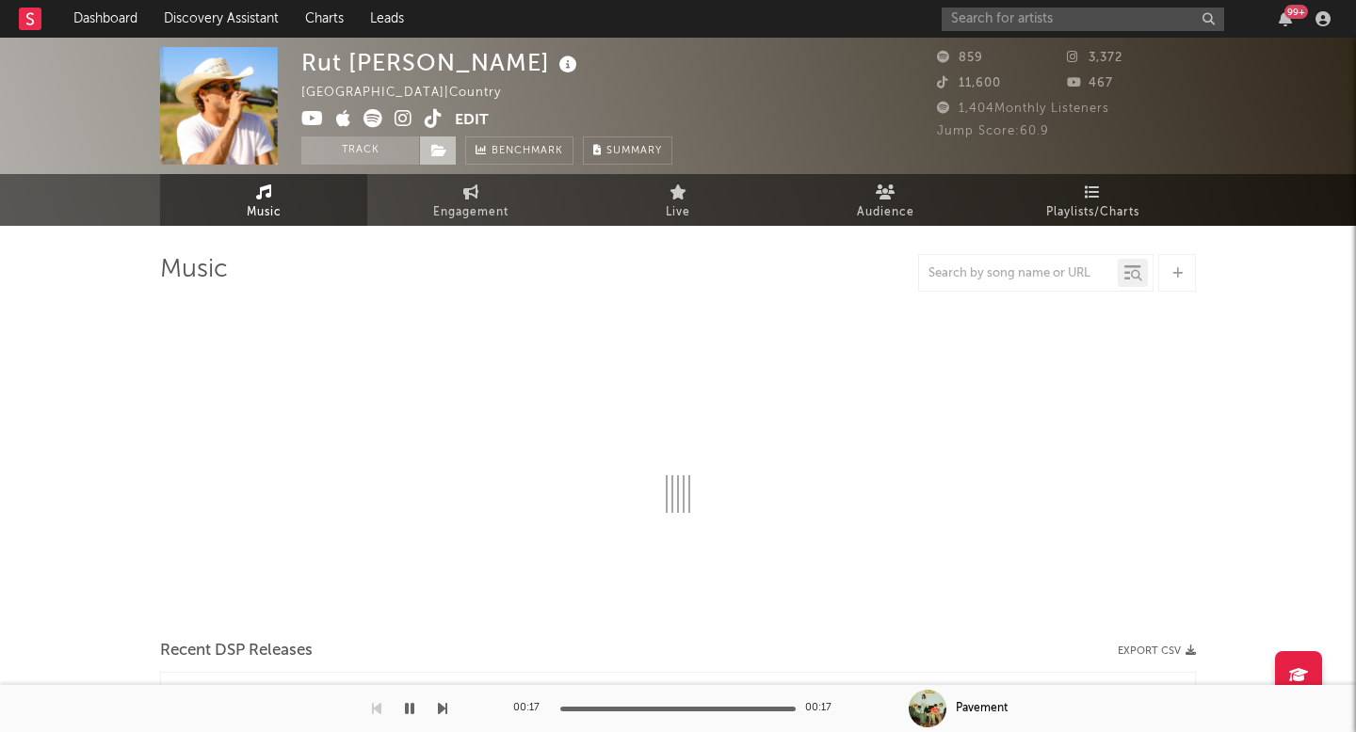
select select "1w"
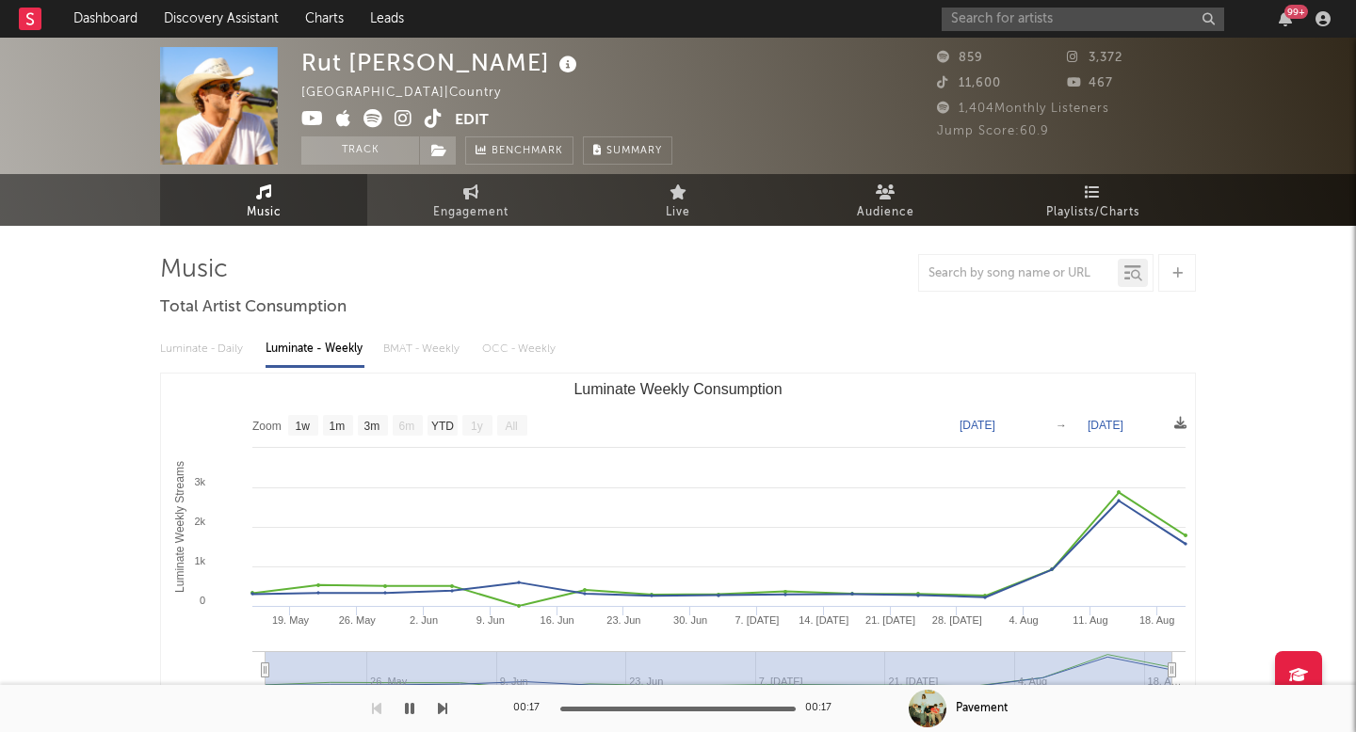
click at [428, 114] on icon at bounding box center [434, 118] width 18 height 19
click at [1022, 33] on div "99 +" at bounding box center [1138, 19] width 395 height 38
click at [1019, 19] on input "text" at bounding box center [1082, 20] width 282 height 24
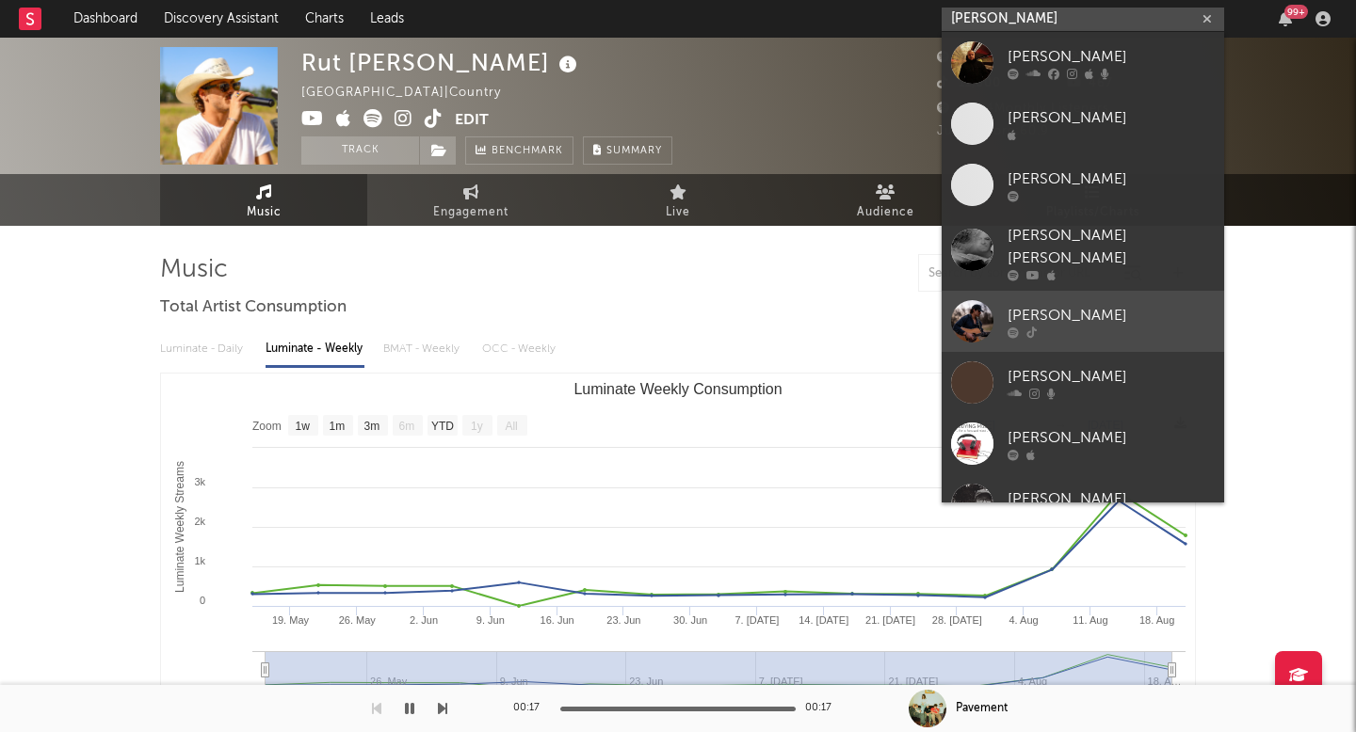
type input "andrew martin"
click at [1048, 327] on div at bounding box center [1110, 332] width 207 height 11
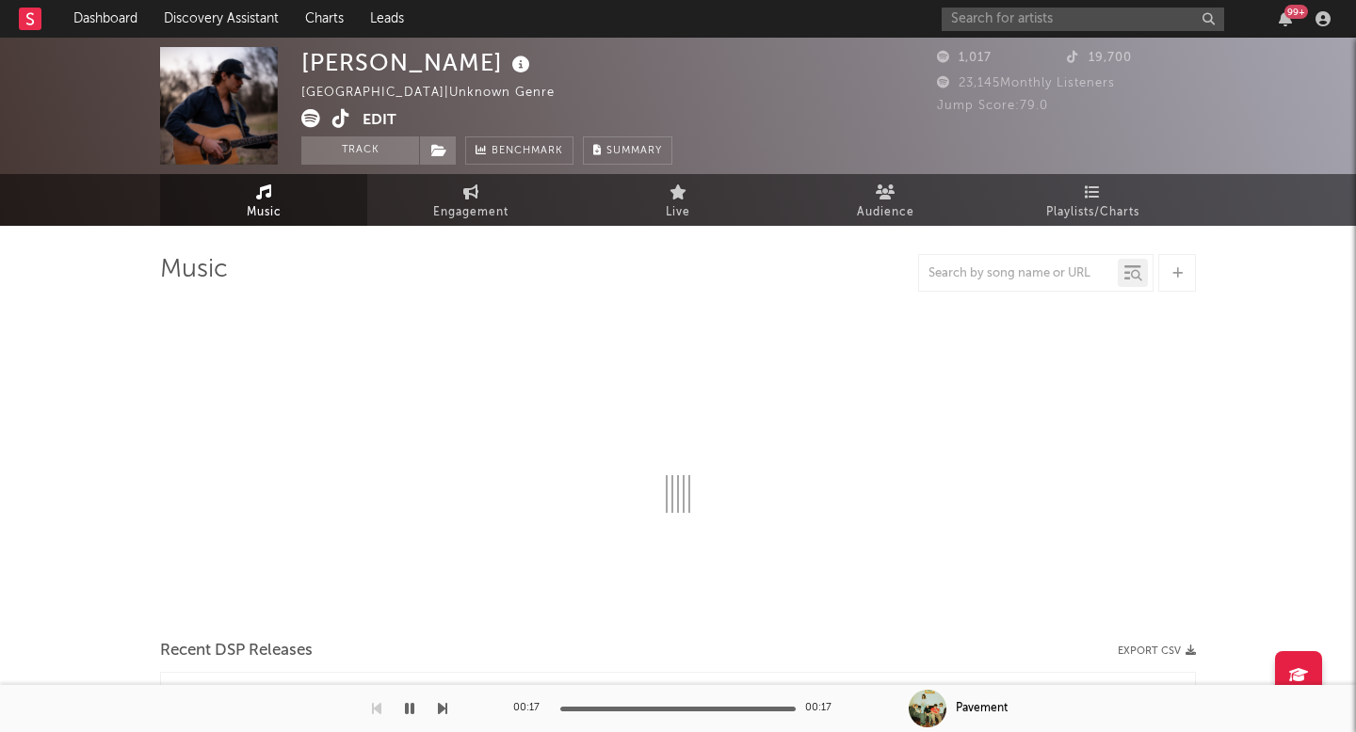
select select "1w"
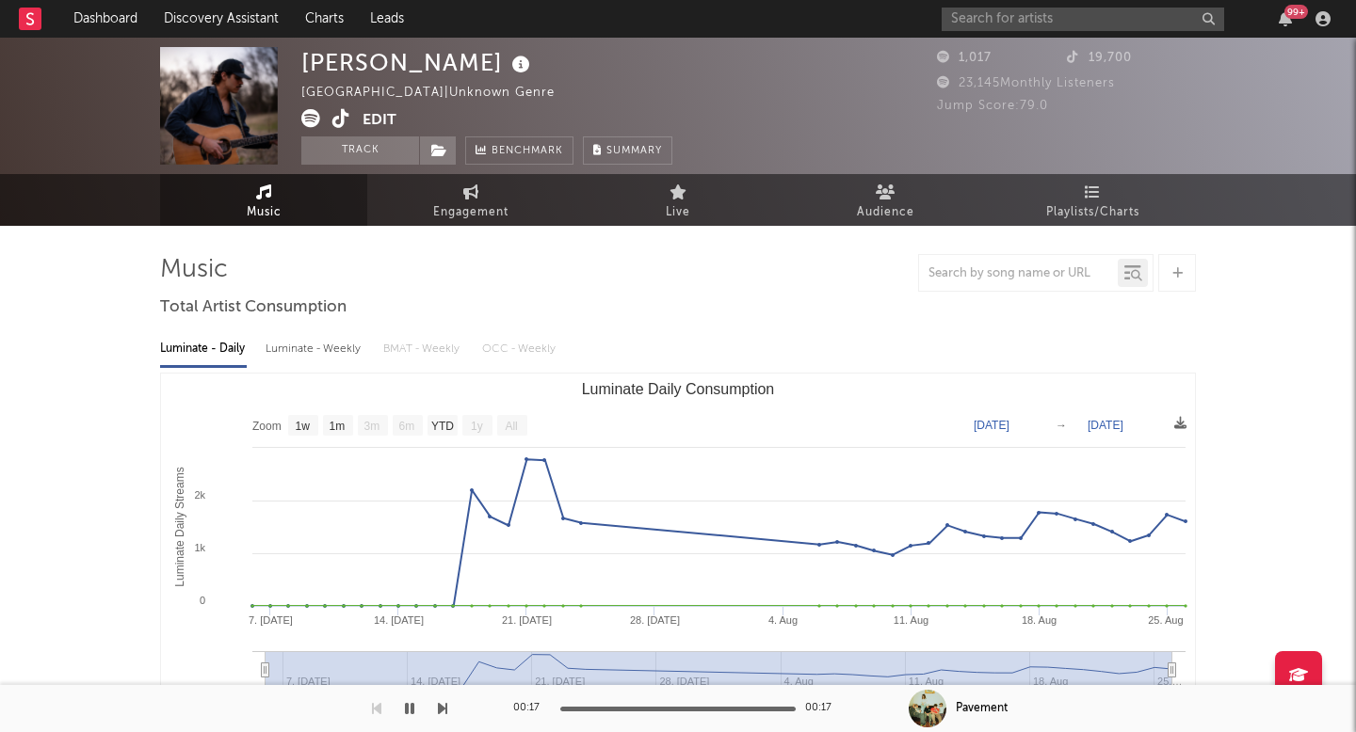
click at [341, 117] on icon at bounding box center [341, 118] width 18 height 19
click at [966, 5] on div "99 +" at bounding box center [1138, 19] width 395 height 38
click at [960, 17] on input "text" at bounding box center [1082, 20] width 282 height 24
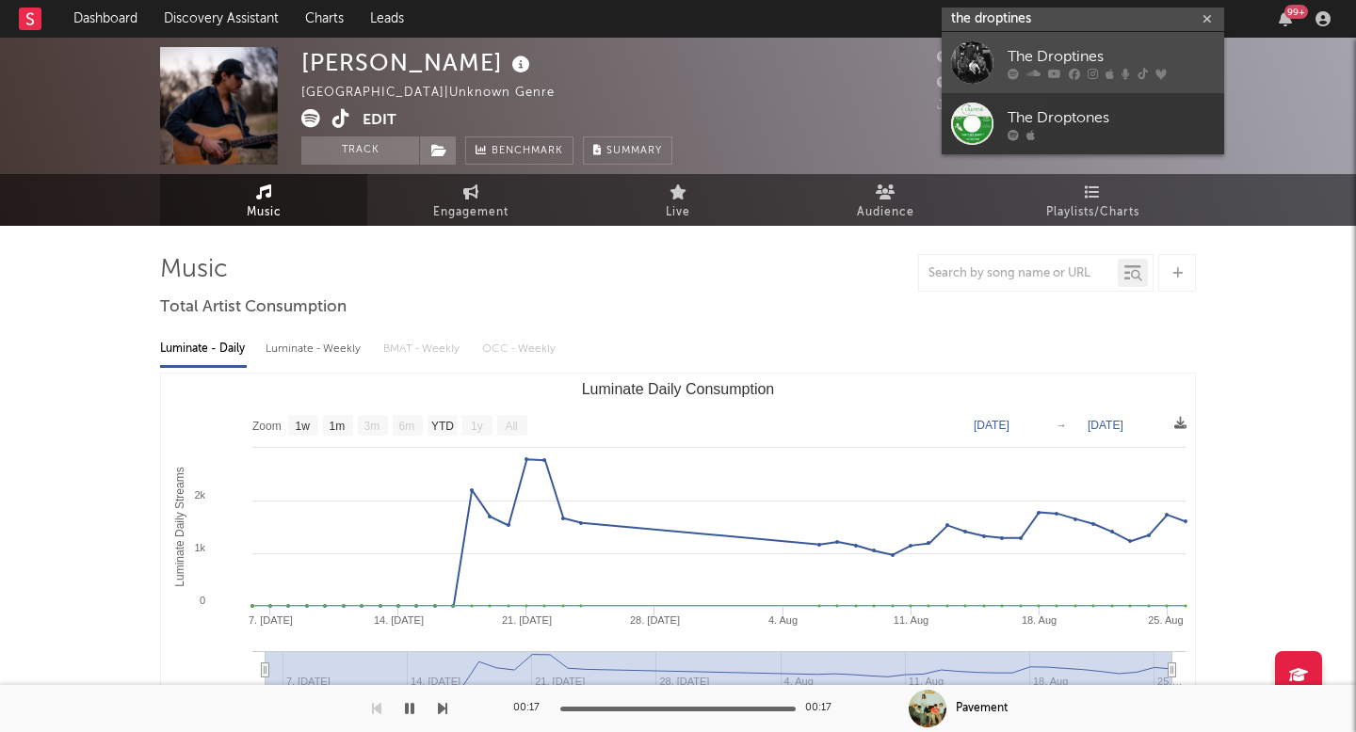
type input "the droptines"
click at [991, 45] on div at bounding box center [972, 62] width 42 height 42
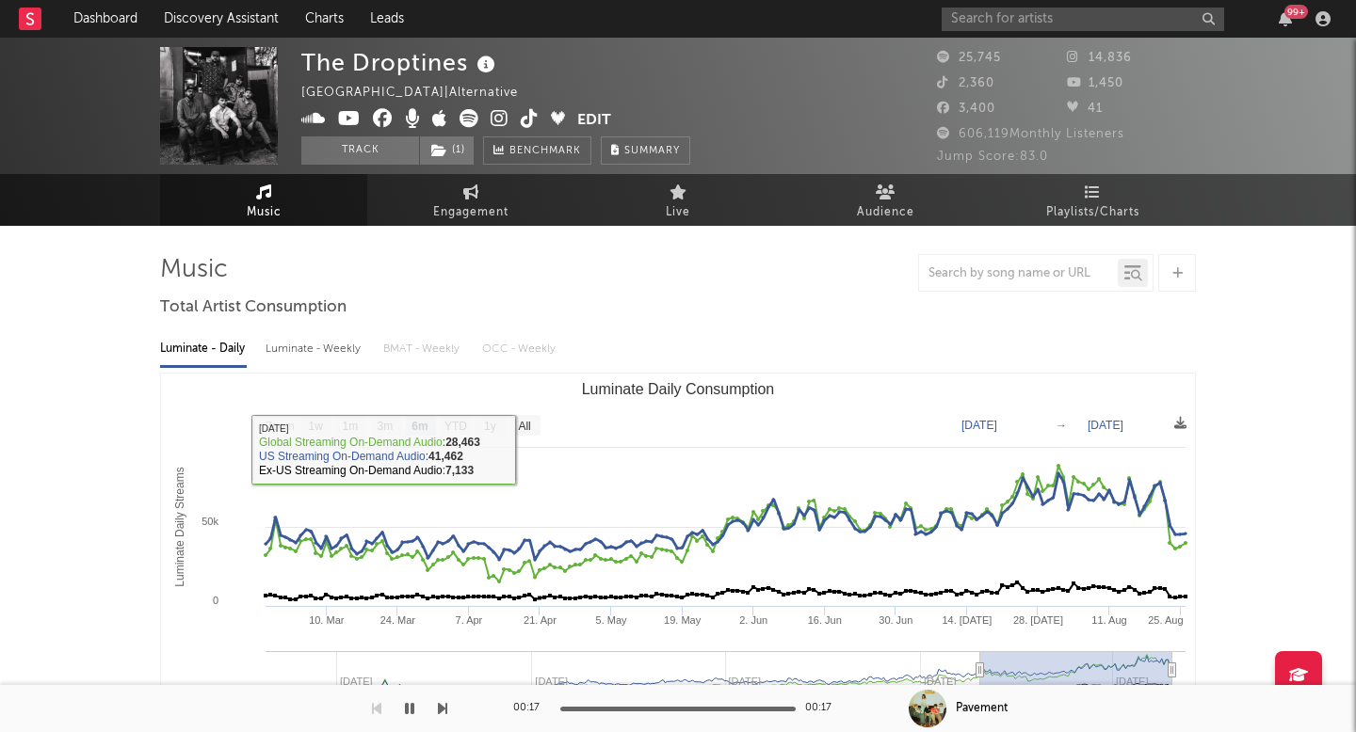
click at [526, 440] on rect "Luminate Daily Consumption" at bounding box center [678, 562] width 1034 height 377
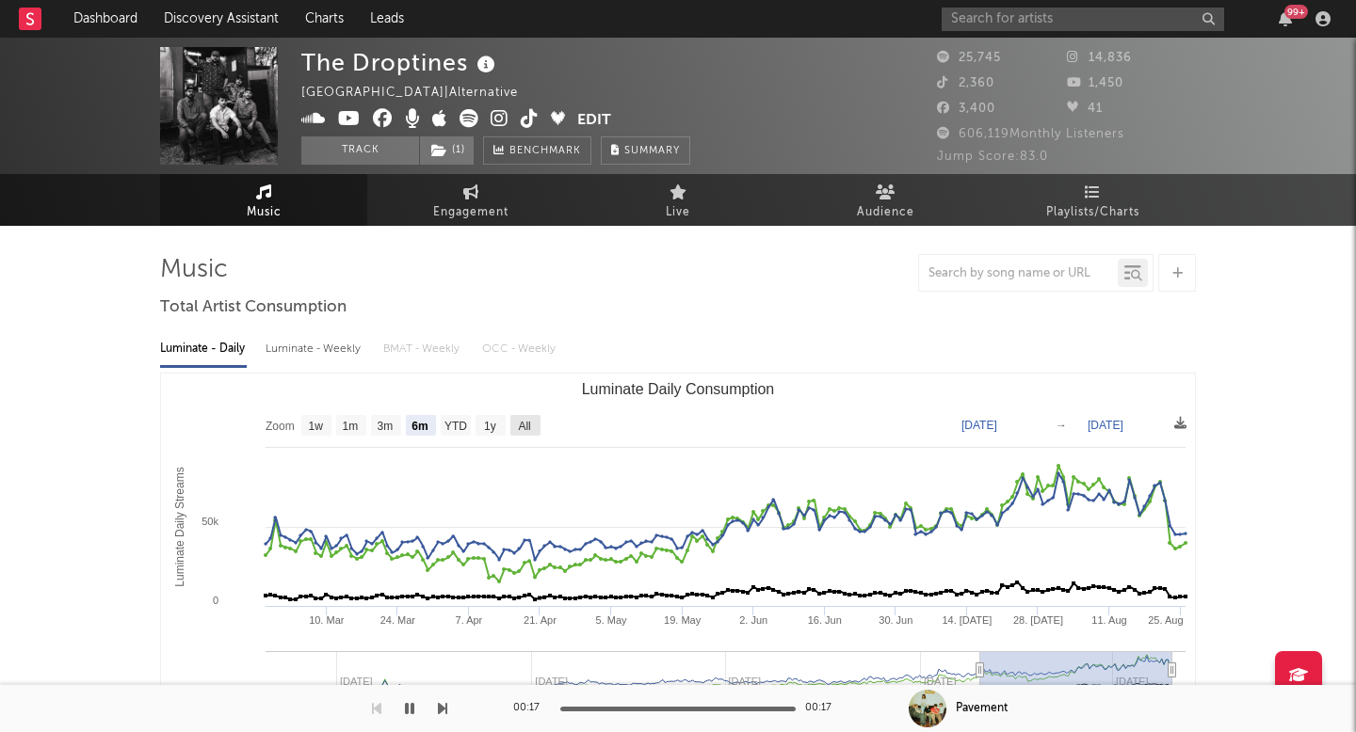
click at [526, 431] on text "All" at bounding box center [524, 426] width 12 height 13
select select "All"
type input "2023-05-07"
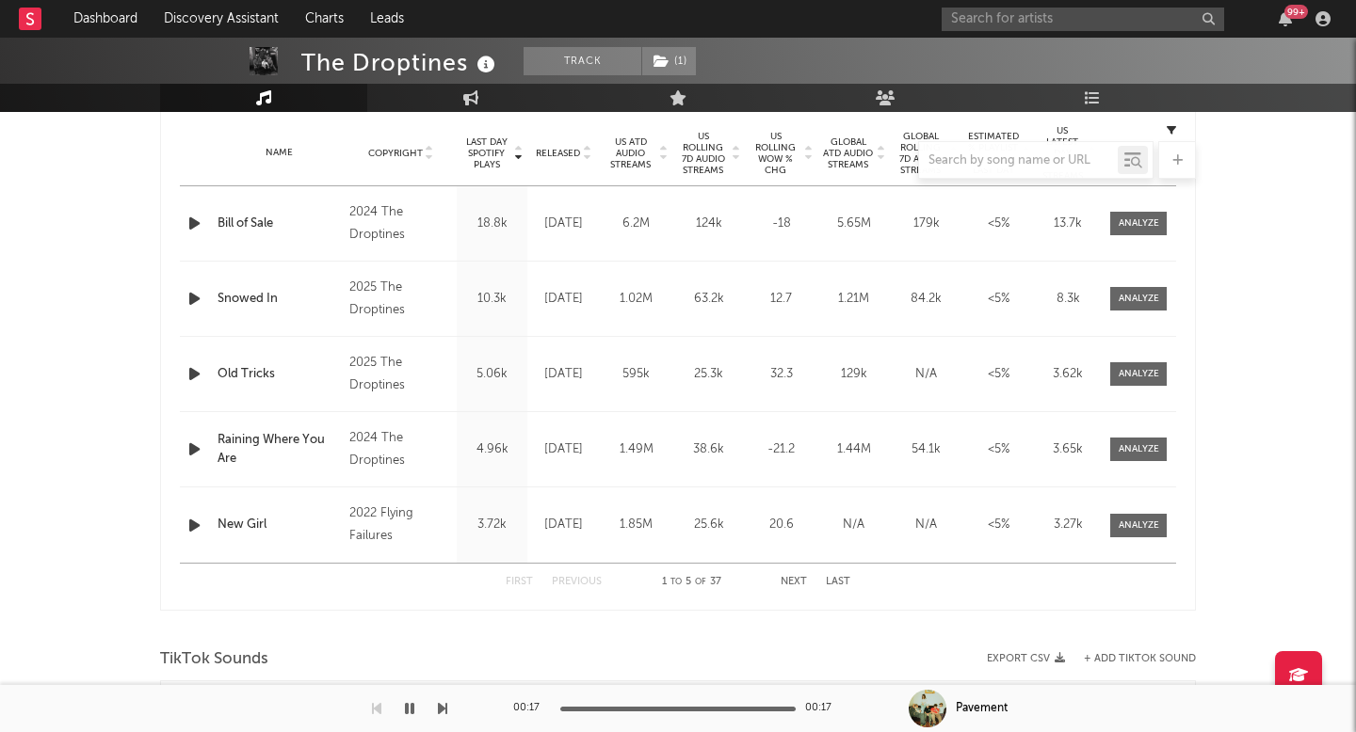
scroll to position [747, 0]
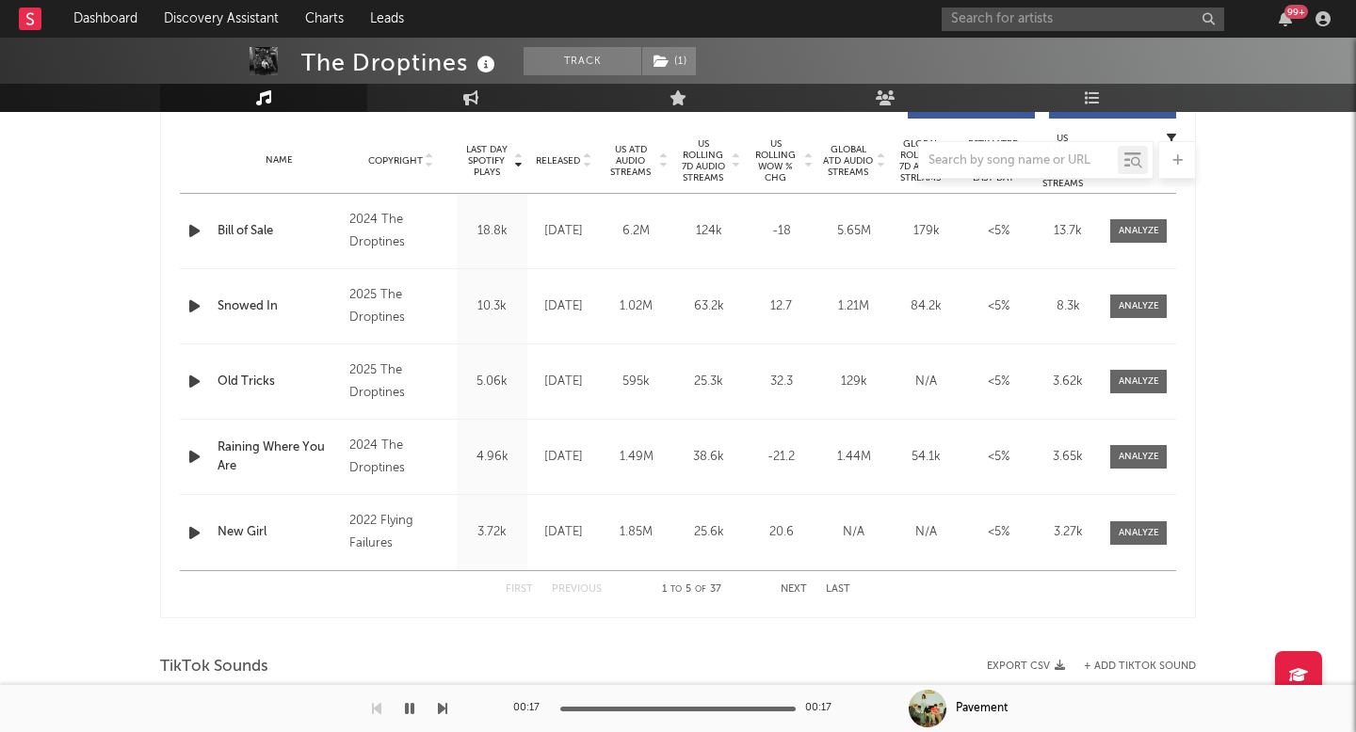
click at [704, 160] on div at bounding box center [678, 160] width 1036 height 38
click at [704, 168] on div at bounding box center [678, 160] width 1036 height 38
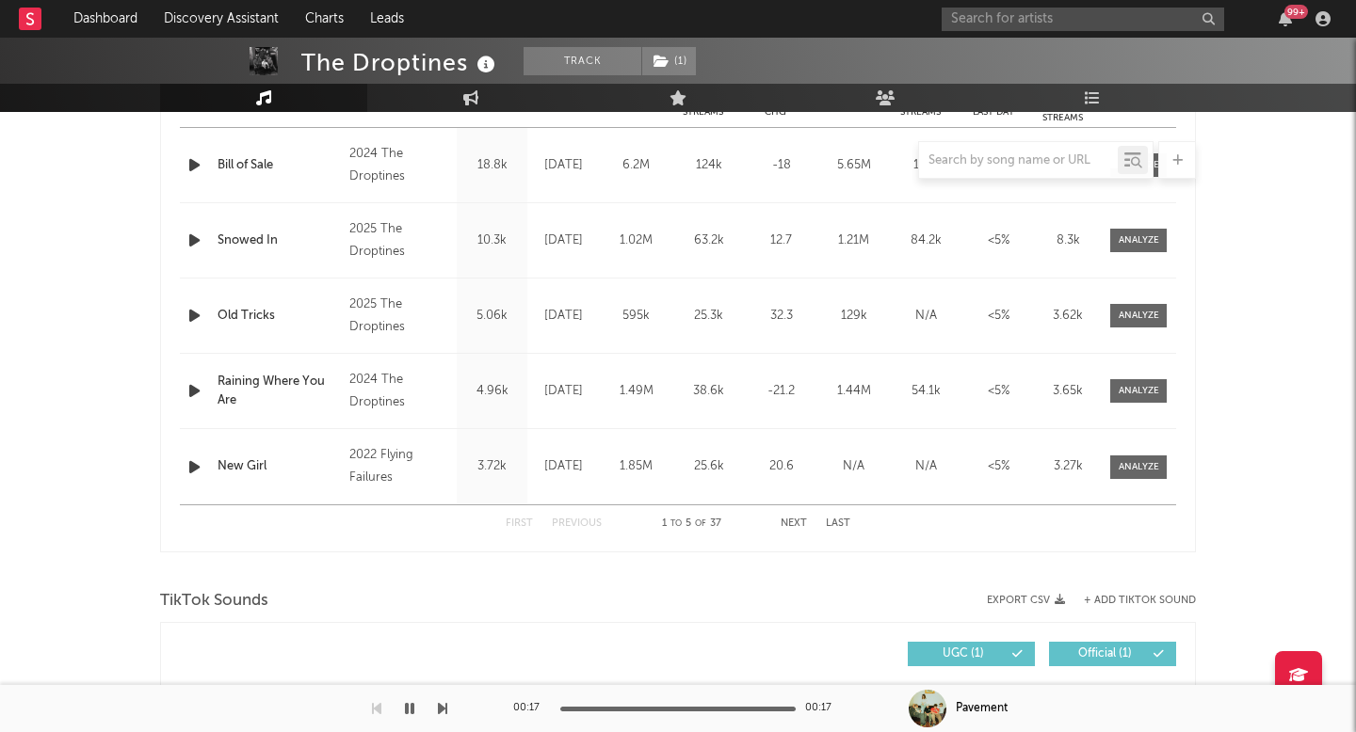
scroll to position [669, 0]
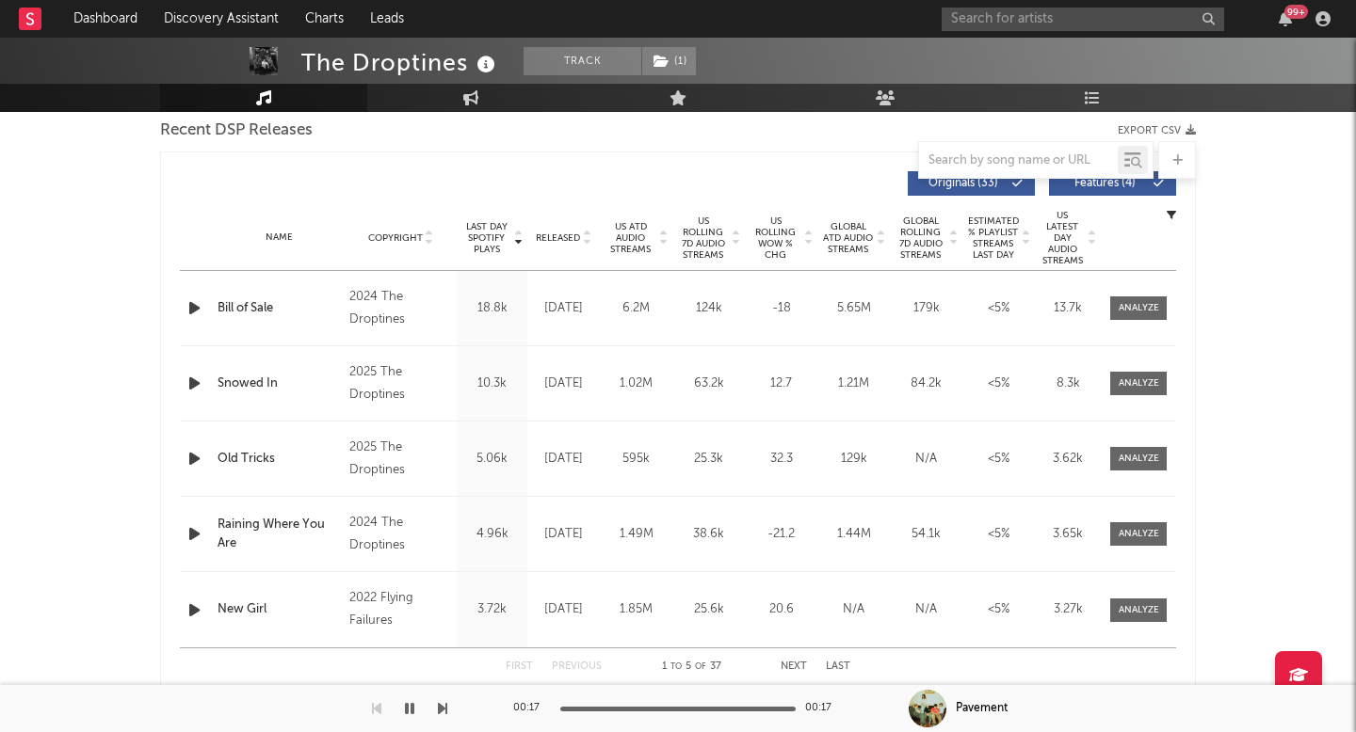
click at [570, 236] on span "Released" at bounding box center [558, 238] width 44 height 11
